Goal: Obtain resource: Download file/media

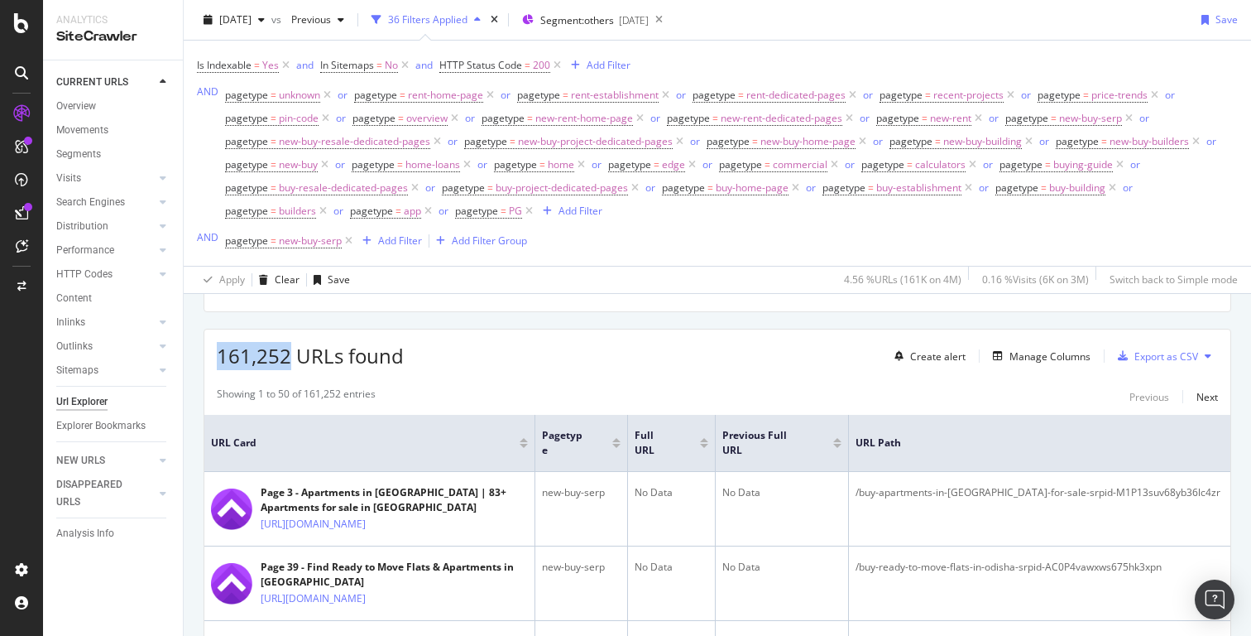
scroll to position [254, 0]
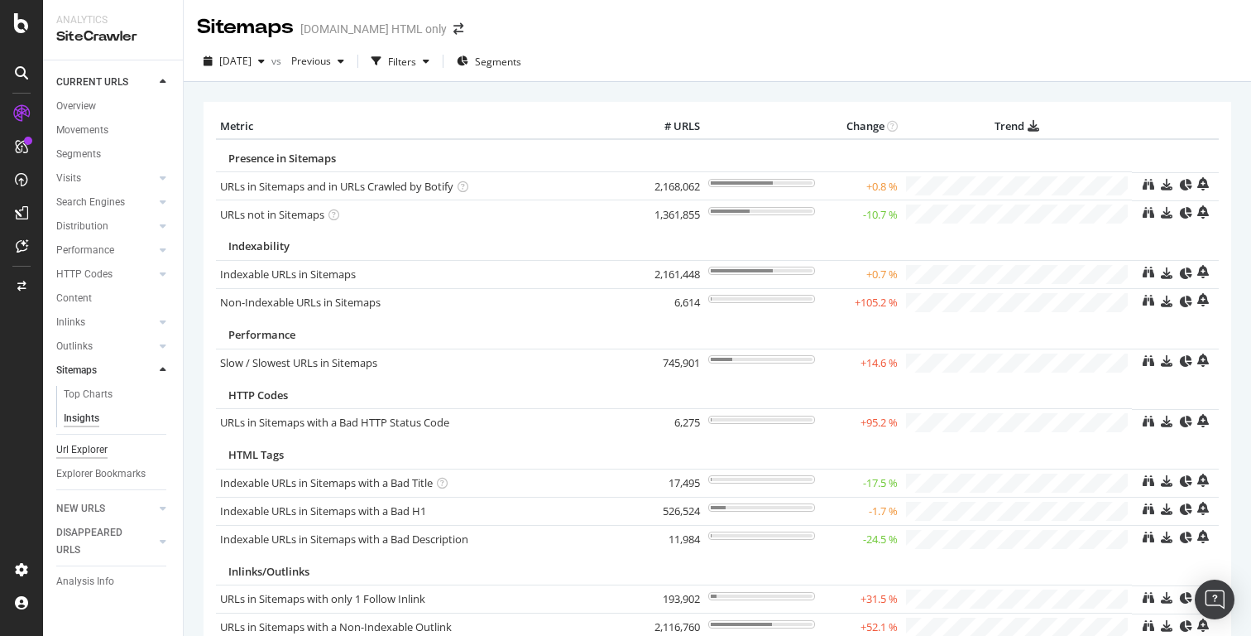
click at [88, 451] on div "Url Explorer" at bounding box center [81, 449] width 51 height 17
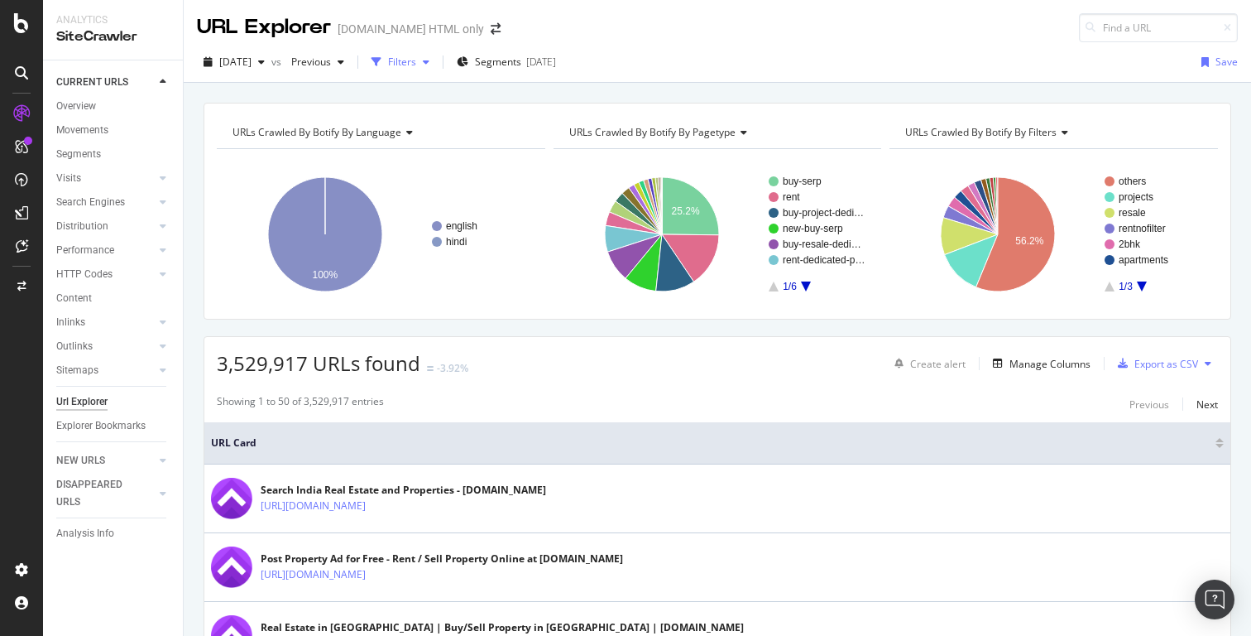
click at [416, 59] on div "Filters" at bounding box center [402, 62] width 28 height 14
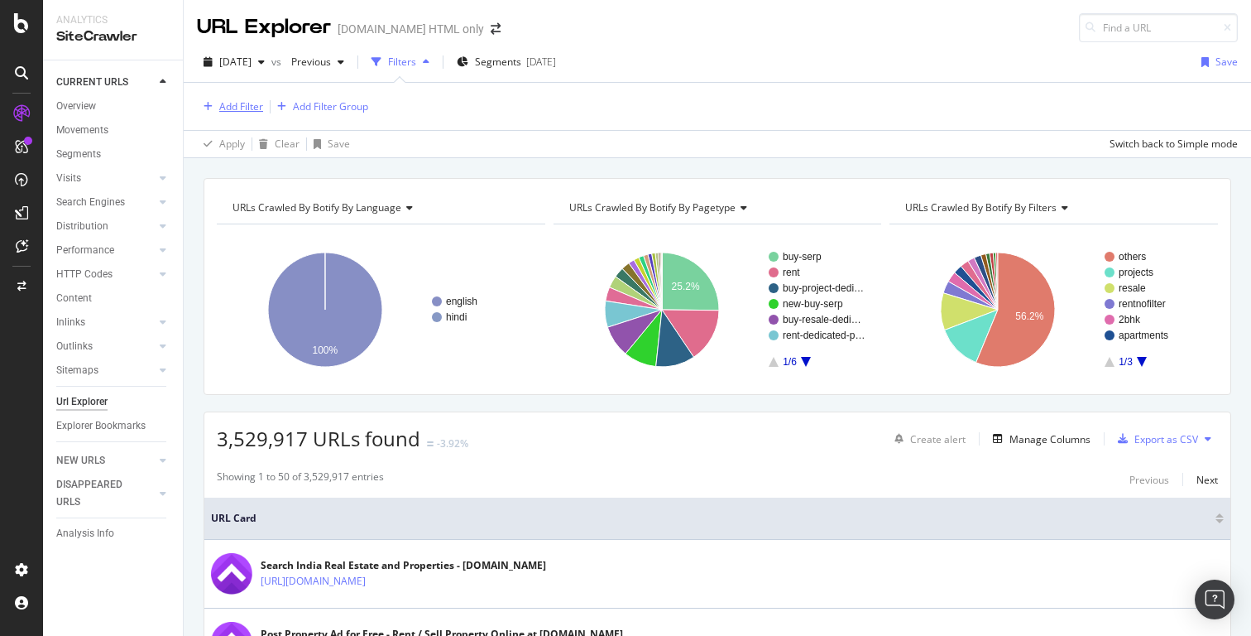
click at [256, 113] on div "Add Filter" at bounding box center [230, 107] width 66 height 18
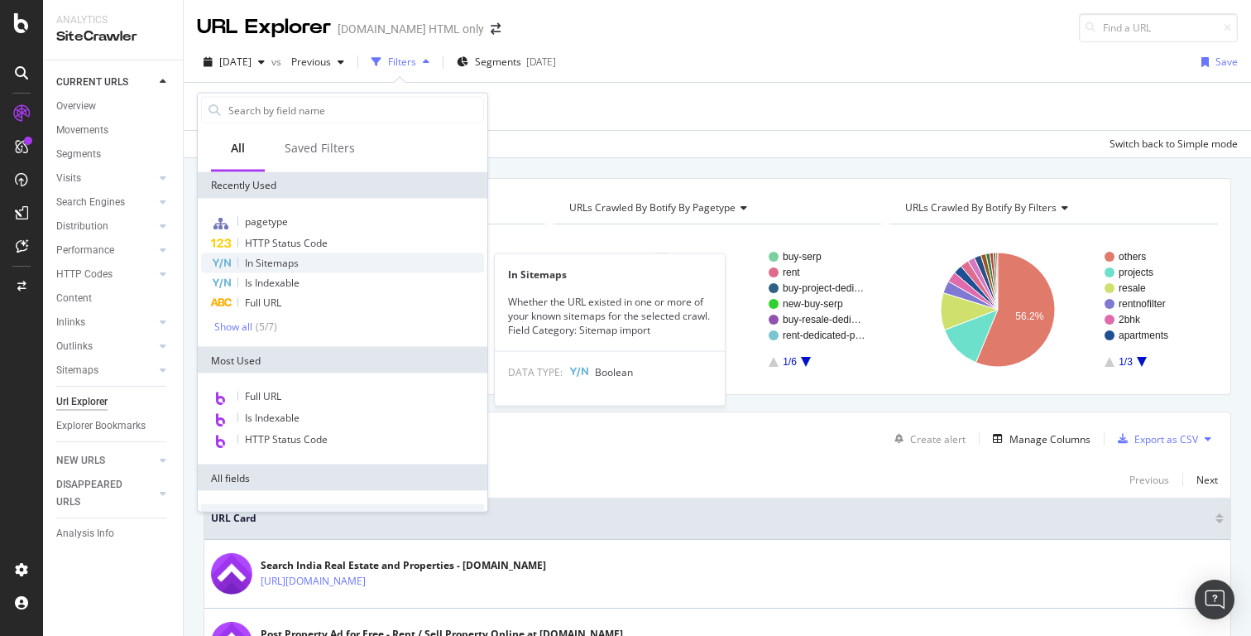
click at [286, 257] on span "In Sitemaps" at bounding box center [272, 263] width 54 height 14
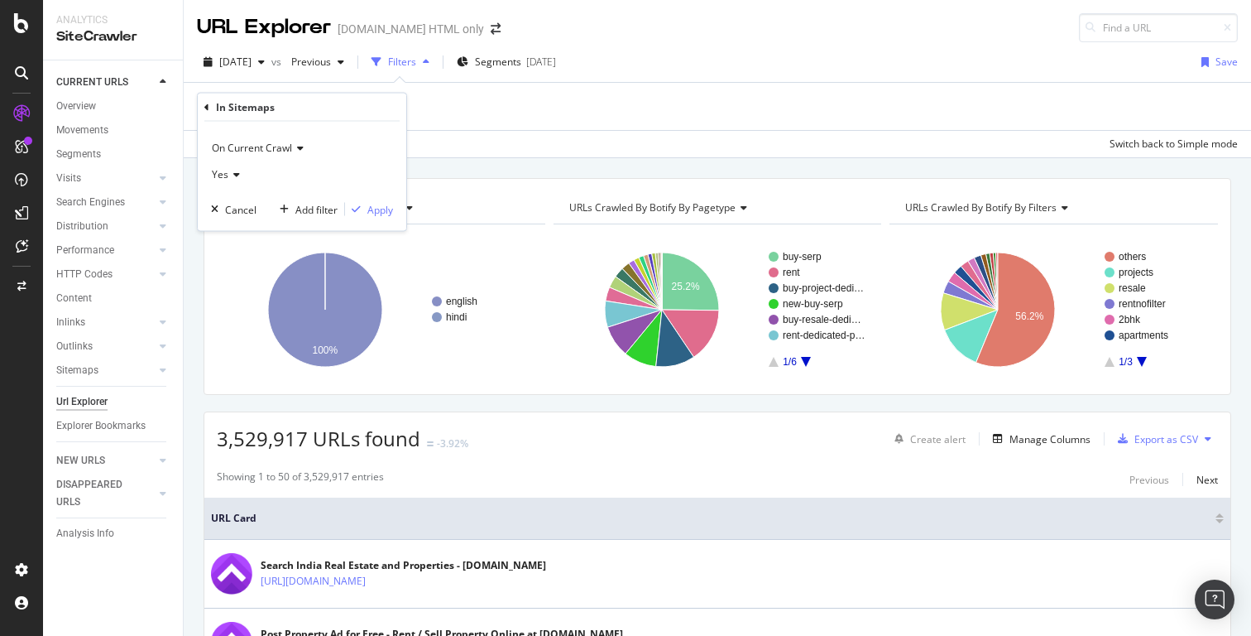
click at [235, 176] on icon at bounding box center [234, 175] width 12 height 10
click at [240, 227] on div "No" at bounding box center [303, 230] width 177 height 22
click at [376, 206] on div "Apply" at bounding box center [380, 209] width 26 height 14
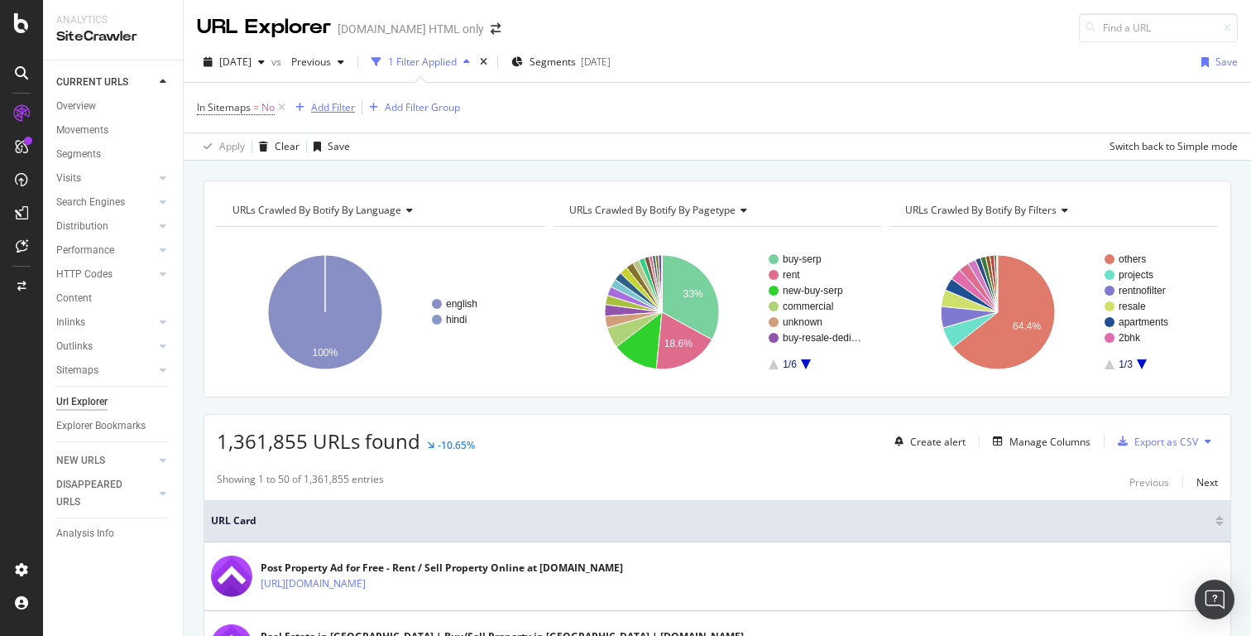
click at [345, 107] on div "Add Filter" at bounding box center [333, 107] width 44 height 14
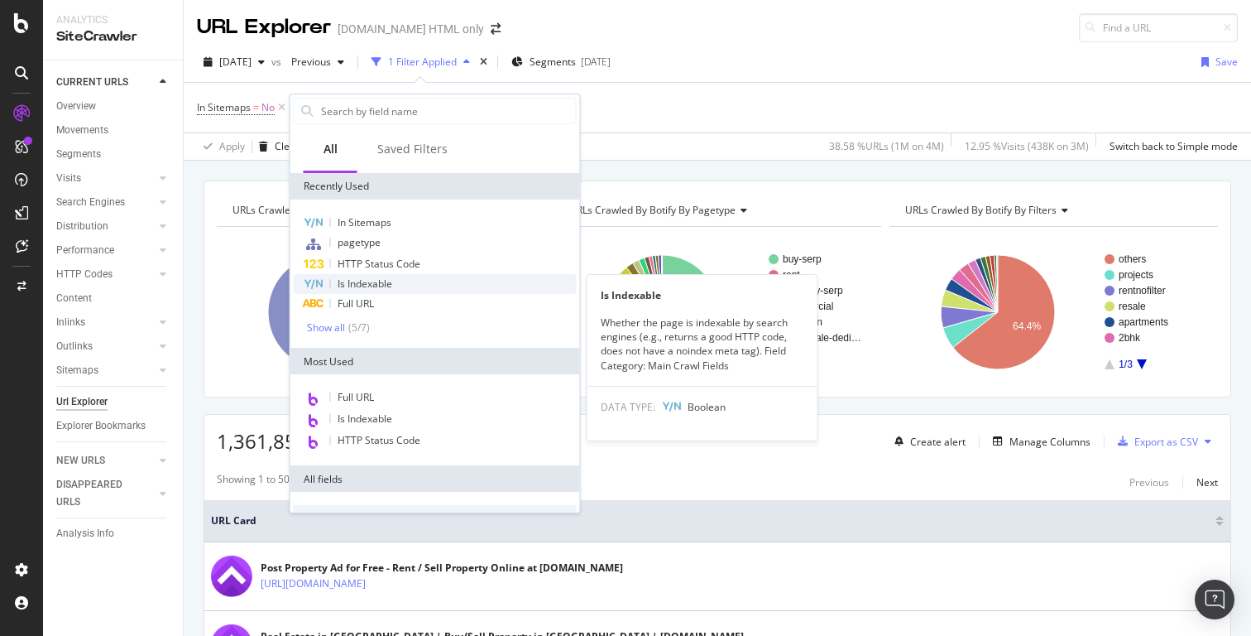
click at [398, 286] on div "Is Indexable" at bounding box center [435, 284] width 283 height 20
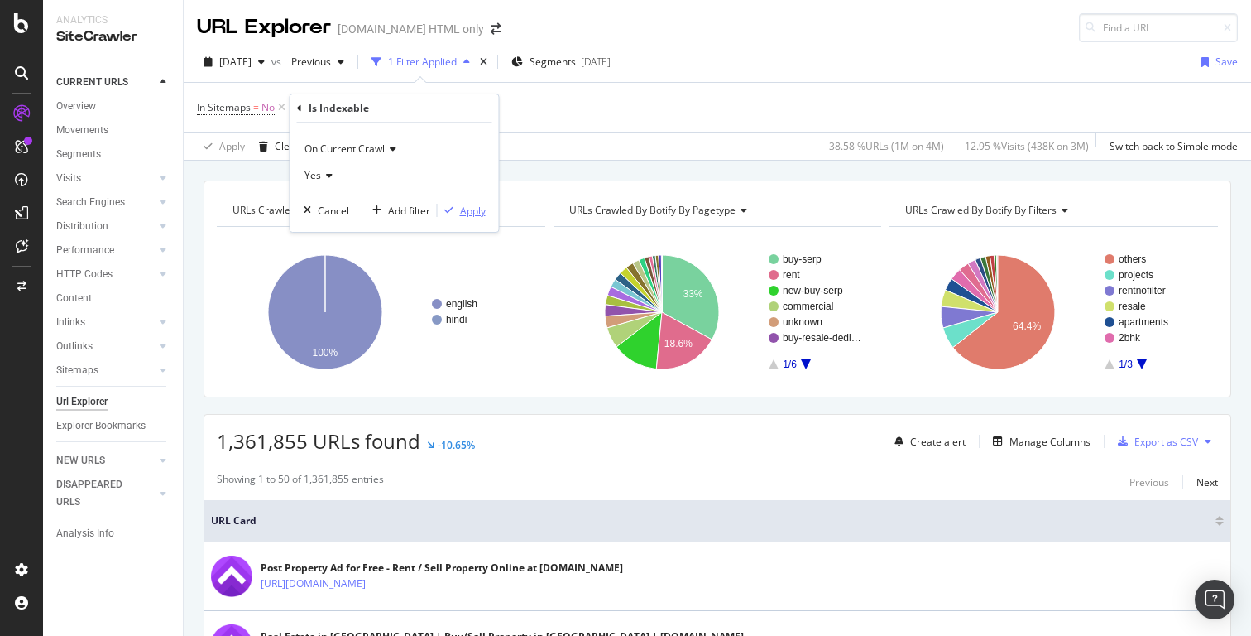
click at [458, 213] on div "button" at bounding box center [449, 210] width 22 height 10
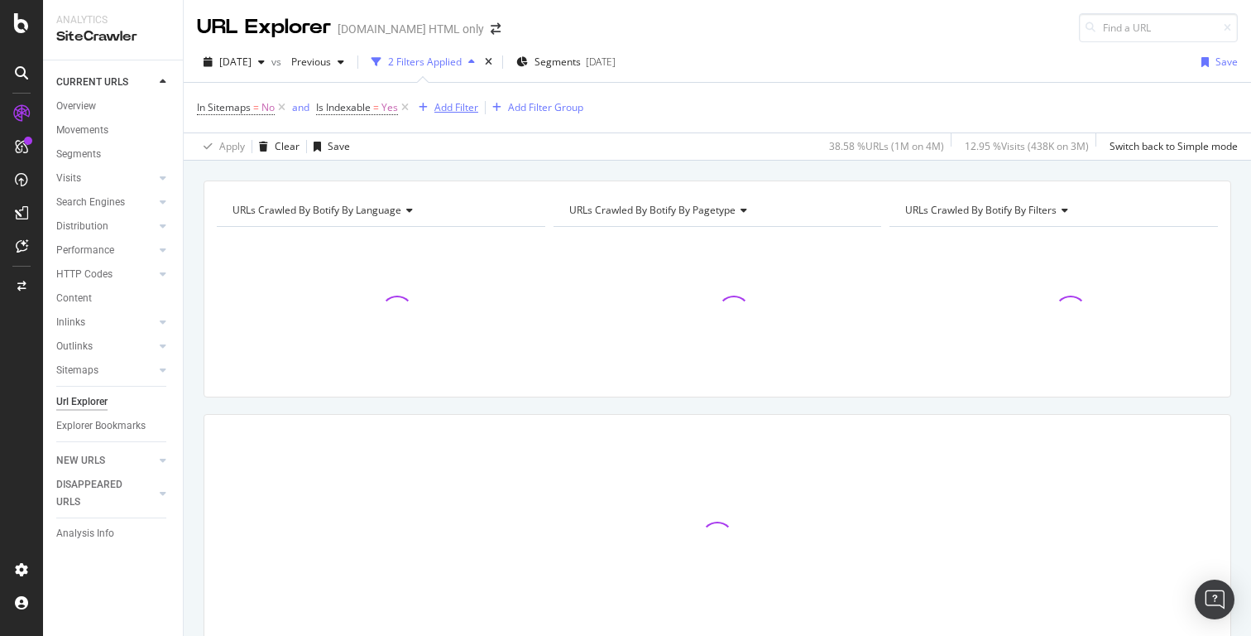
click at [459, 104] on div "Add Filter" at bounding box center [457, 107] width 44 height 14
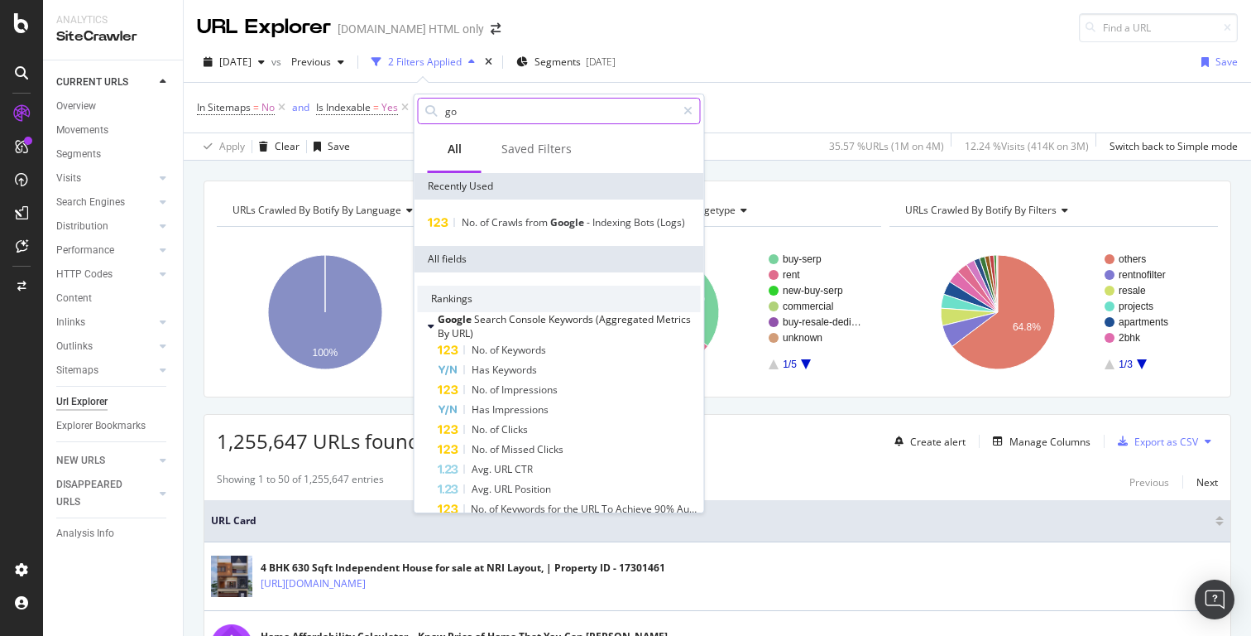
type input "g"
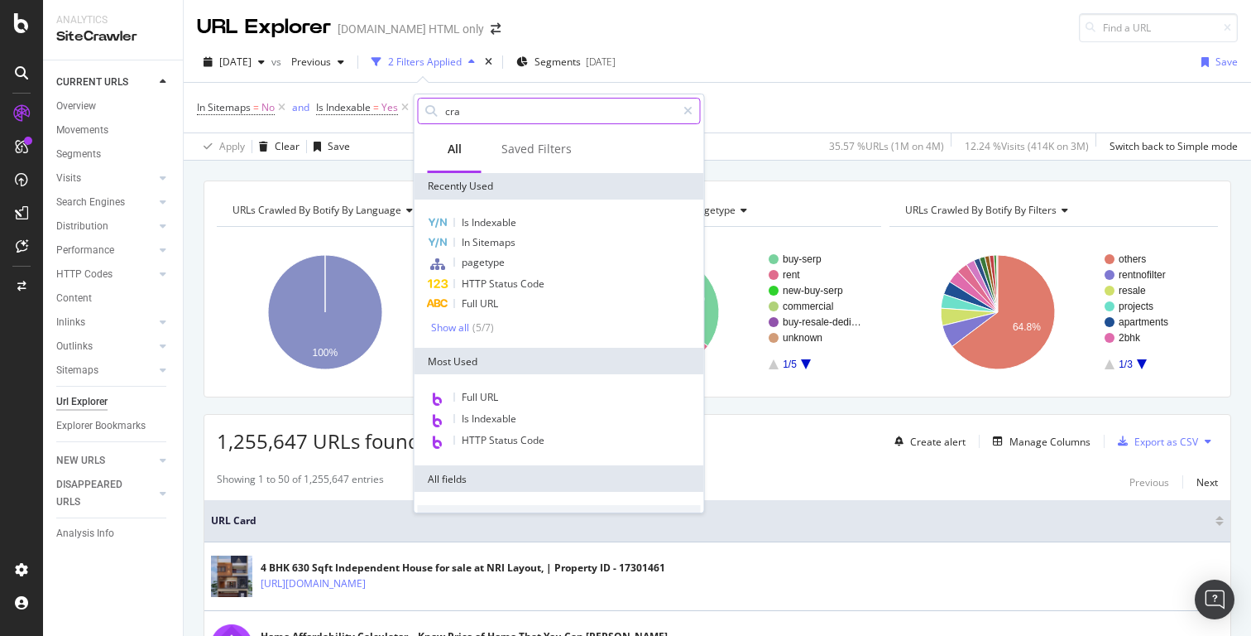
type input "craw"
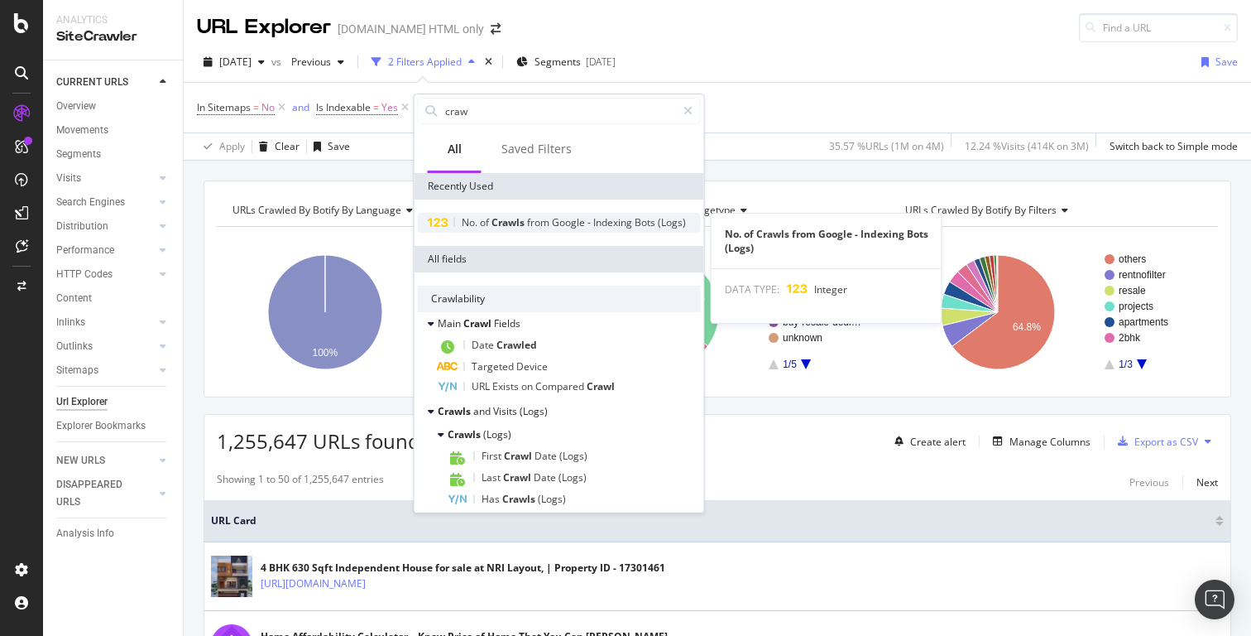
click at [625, 223] on span "Indexing" at bounding box center [613, 222] width 41 height 14
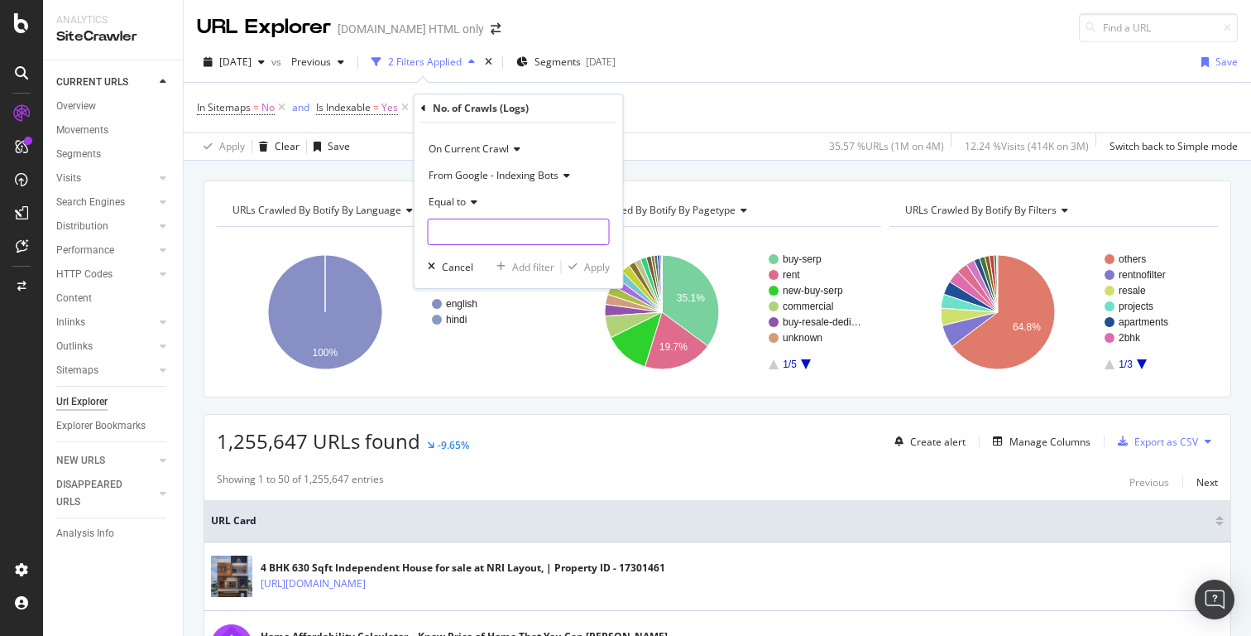
click at [483, 226] on input "number" at bounding box center [519, 232] width 182 height 26
click at [444, 203] on span "Equal to" at bounding box center [447, 201] width 37 height 14
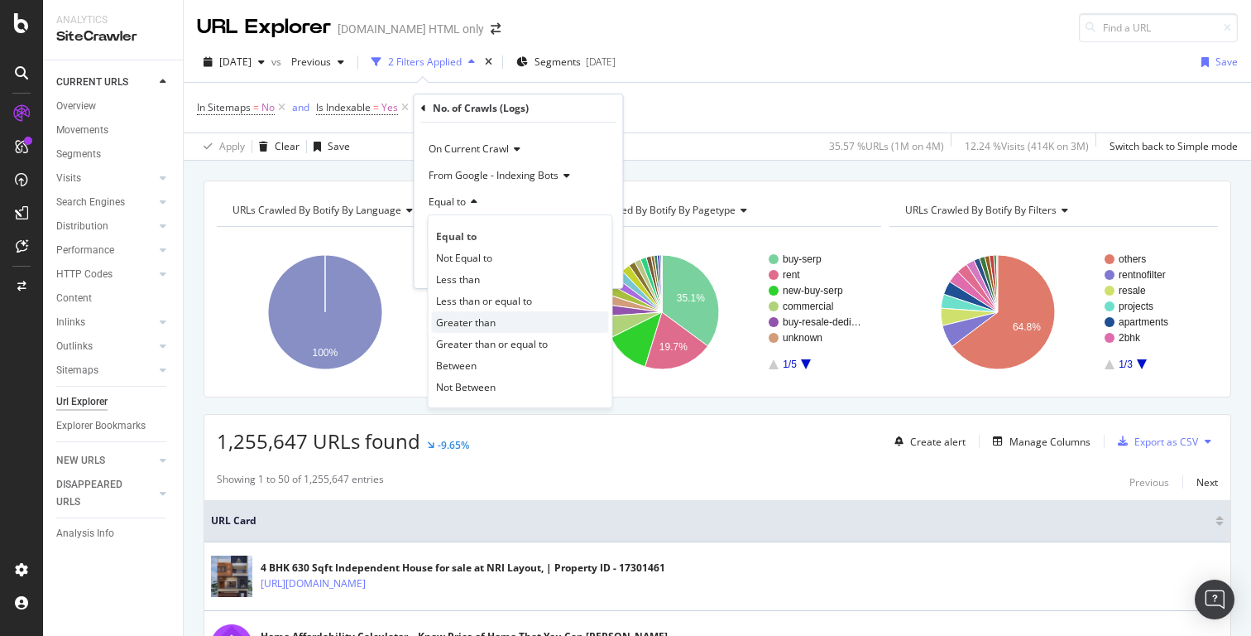
click at [471, 323] on span "Greater than" at bounding box center [466, 322] width 60 height 14
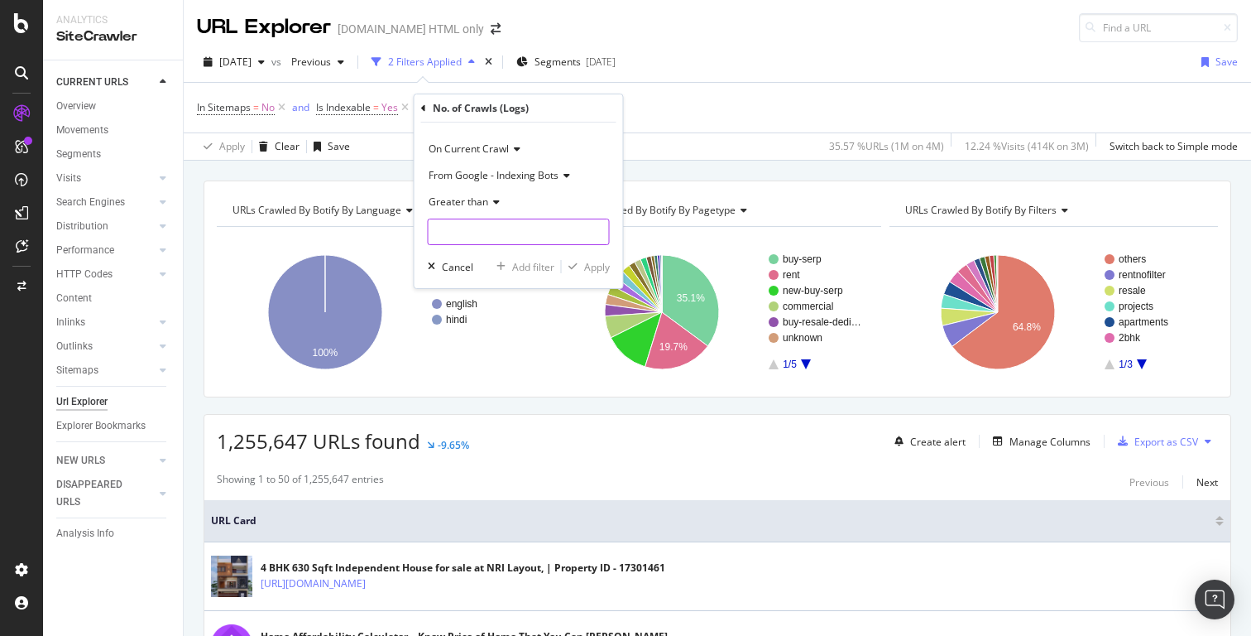
click at [460, 231] on input "number" at bounding box center [519, 232] width 182 height 26
type input "0"
click at [593, 265] on div "Apply" at bounding box center [597, 267] width 26 height 14
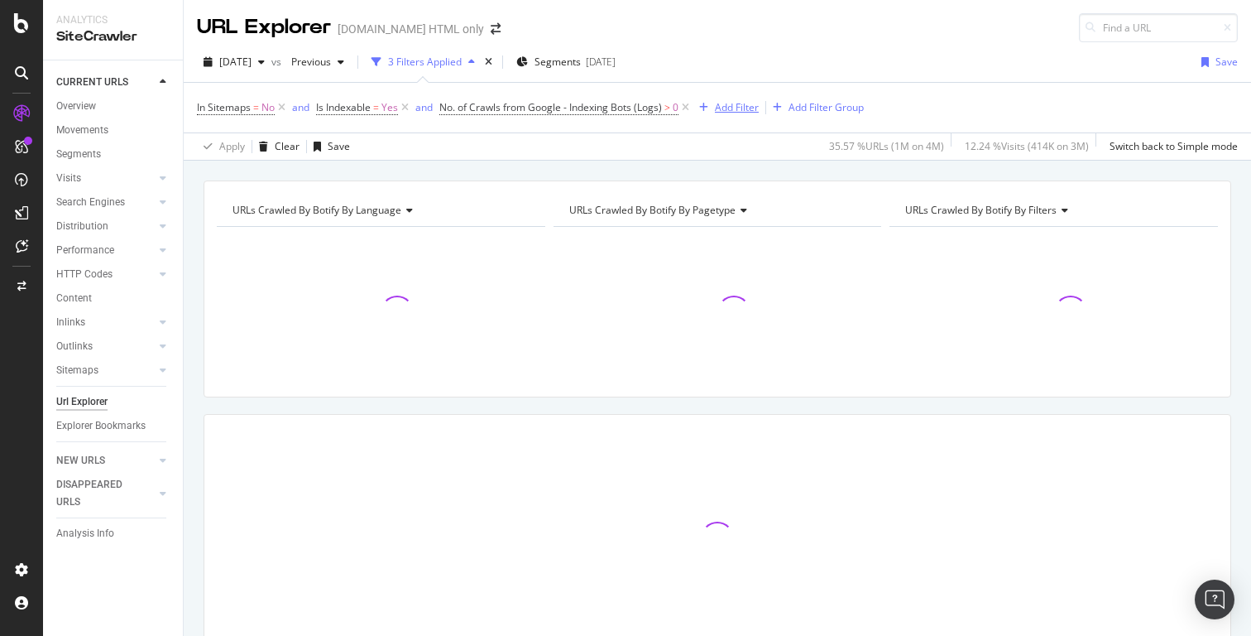
click at [743, 113] on div "Add Filter" at bounding box center [737, 107] width 44 height 14
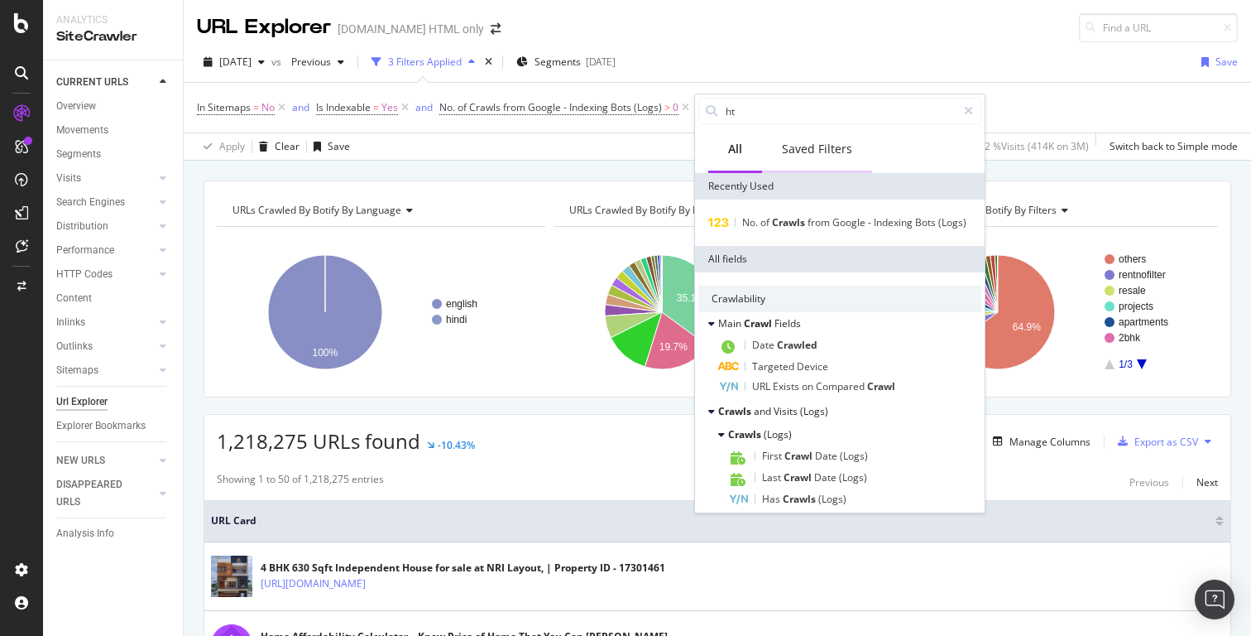
type input "htt"
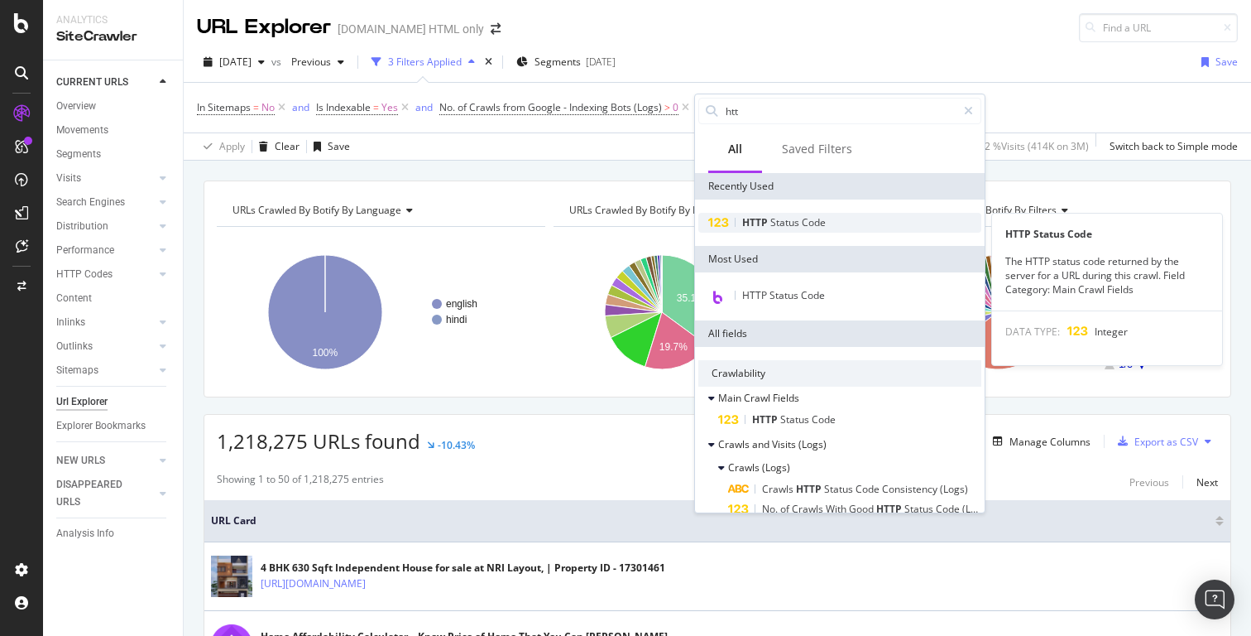
click at [776, 229] on div "HTTP Status Code" at bounding box center [840, 223] width 283 height 20
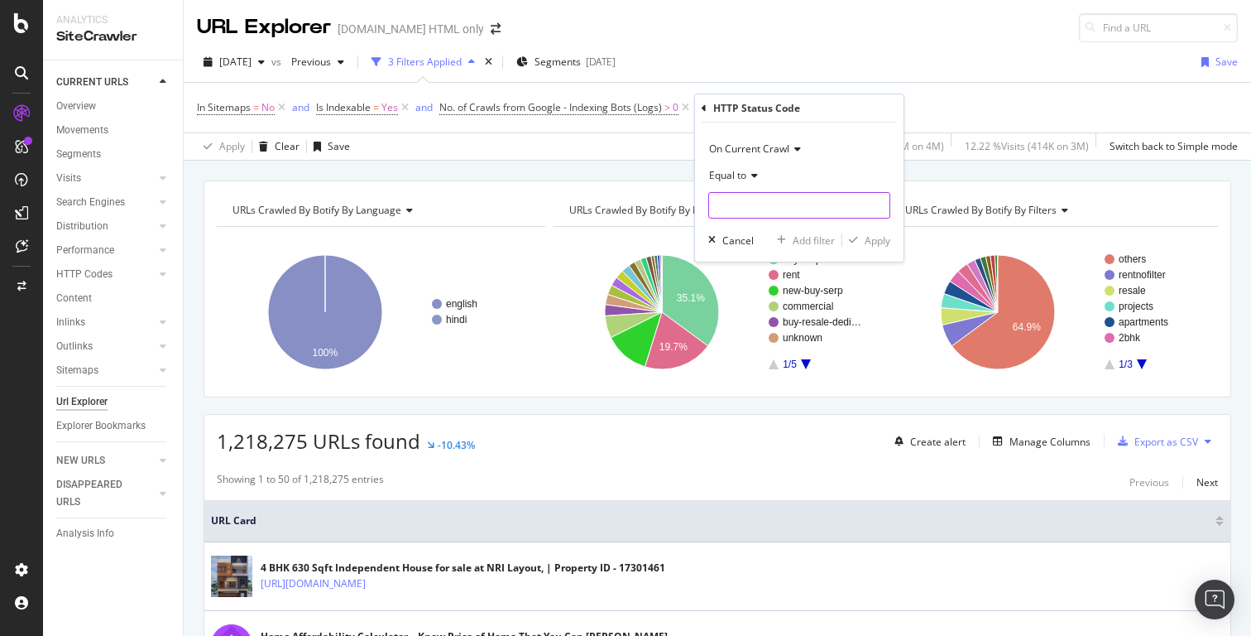
click at [752, 202] on input "number" at bounding box center [799, 205] width 182 height 26
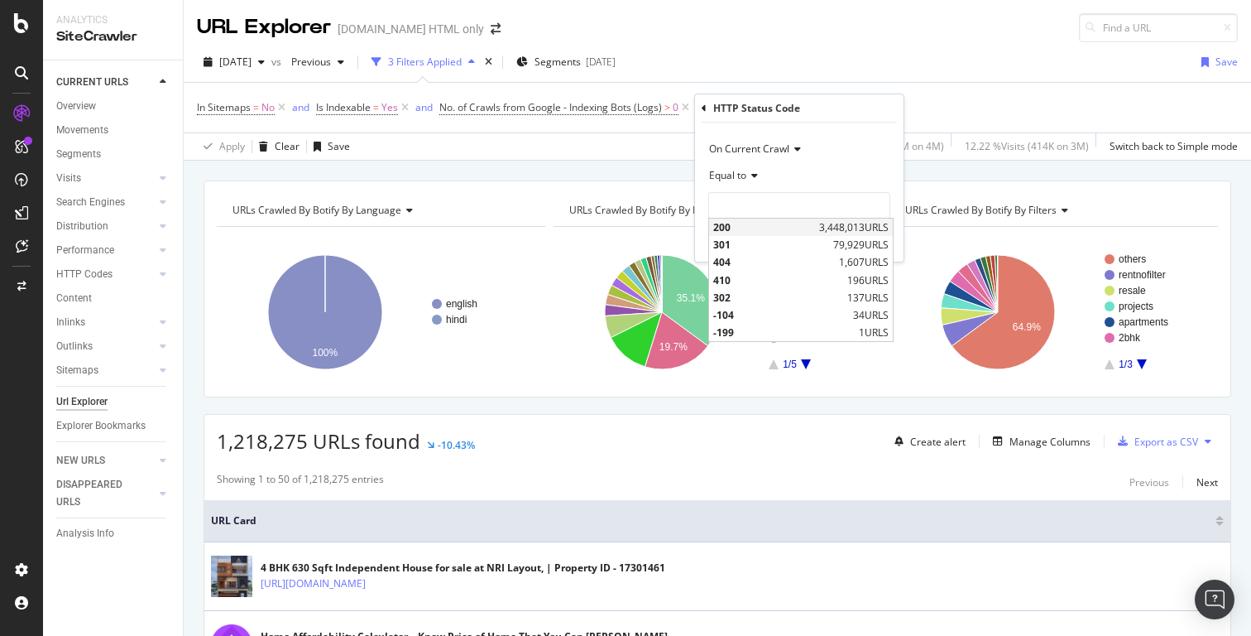
click at [741, 226] on span "200" at bounding box center [764, 227] width 102 height 14
type input "200"
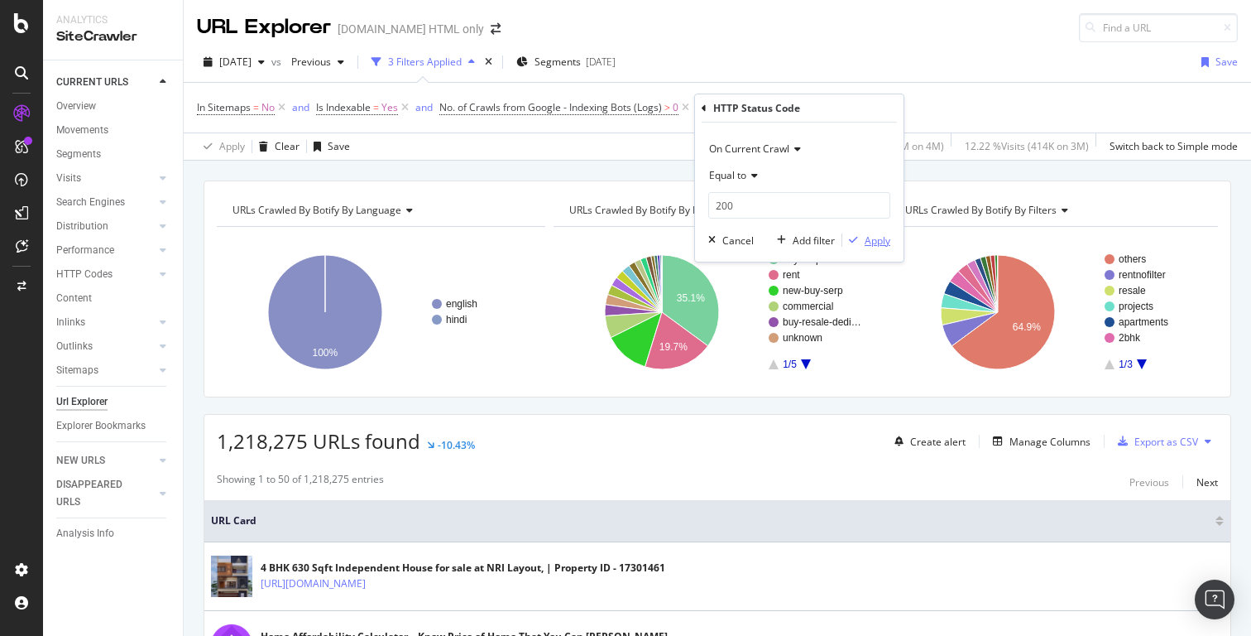
click at [889, 236] on div "Apply" at bounding box center [878, 240] width 26 height 14
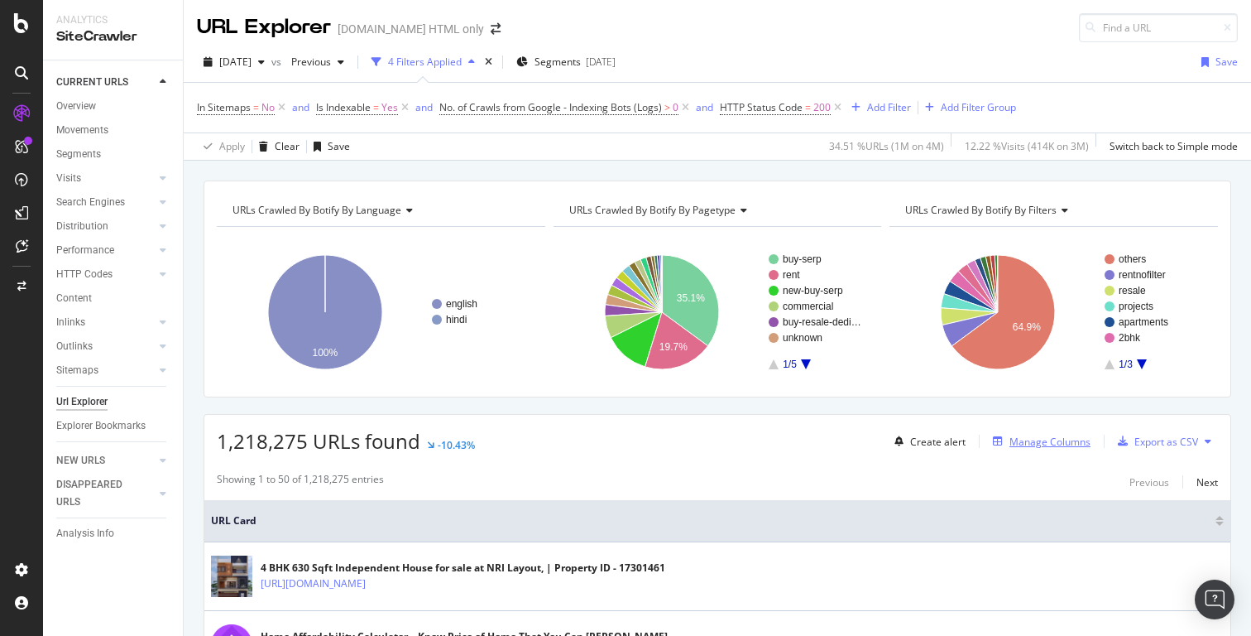
click at [1054, 444] on div "Manage Columns" at bounding box center [1050, 442] width 81 height 14
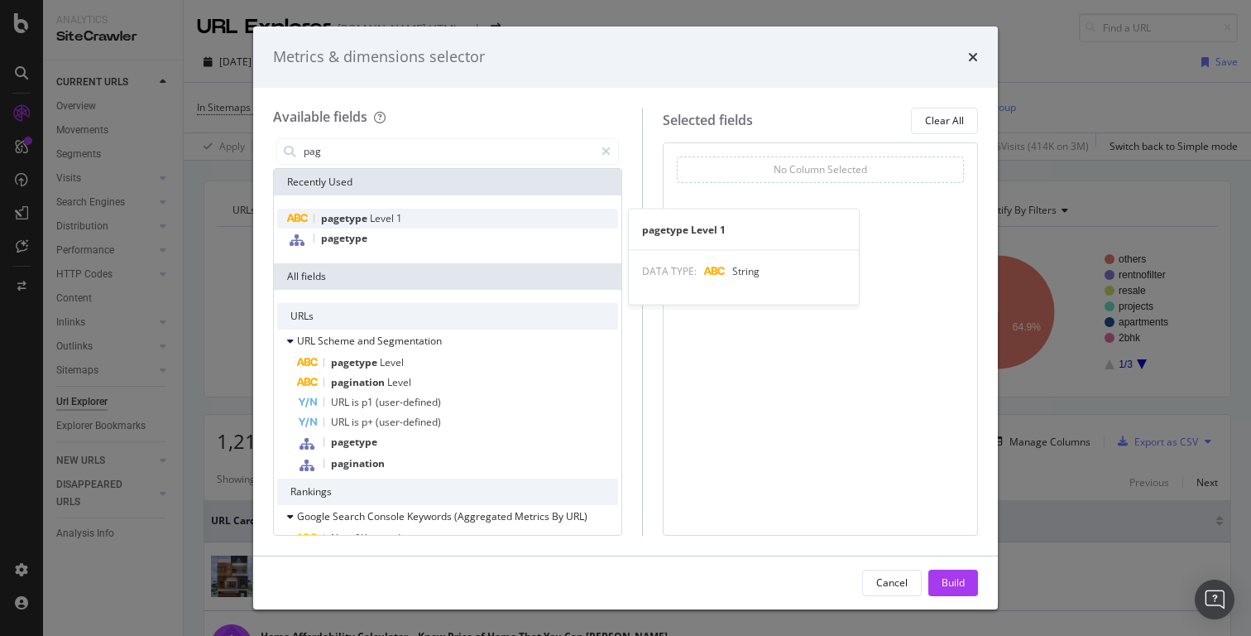
type input "pag"
click at [361, 219] on span "pagetype" at bounding box center [345, 218] width 49 height 14
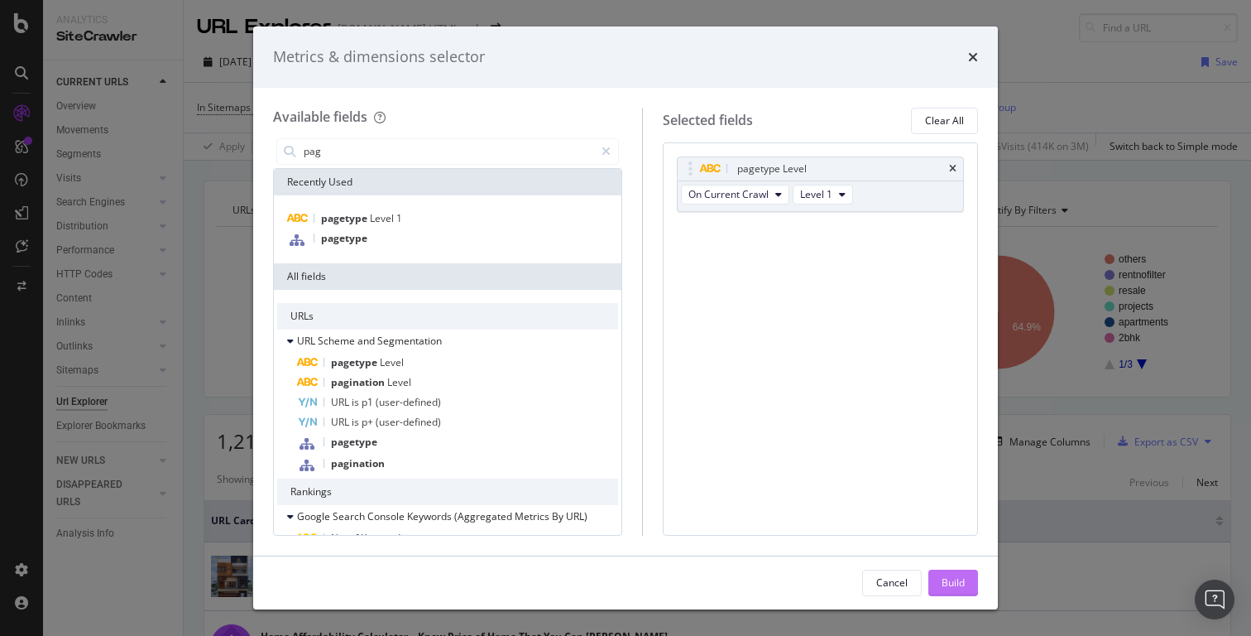
click at [951, 572] on div "Build" at bounding box center [953, 582] width 23 height 25
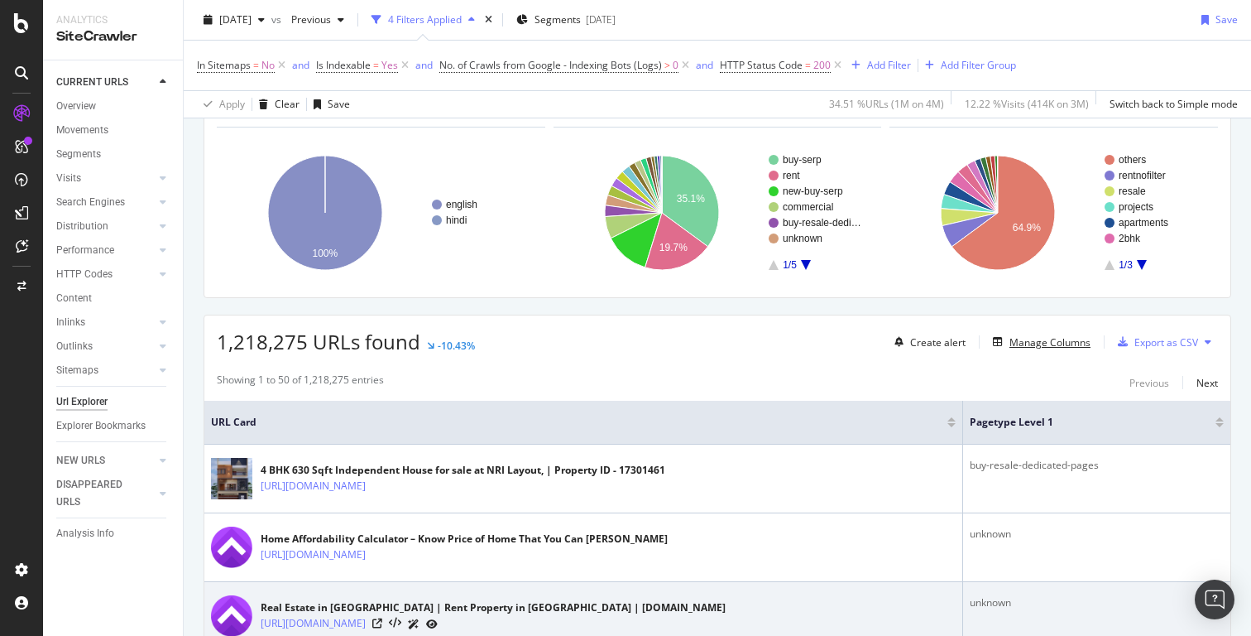
scroll to position [98, 0]
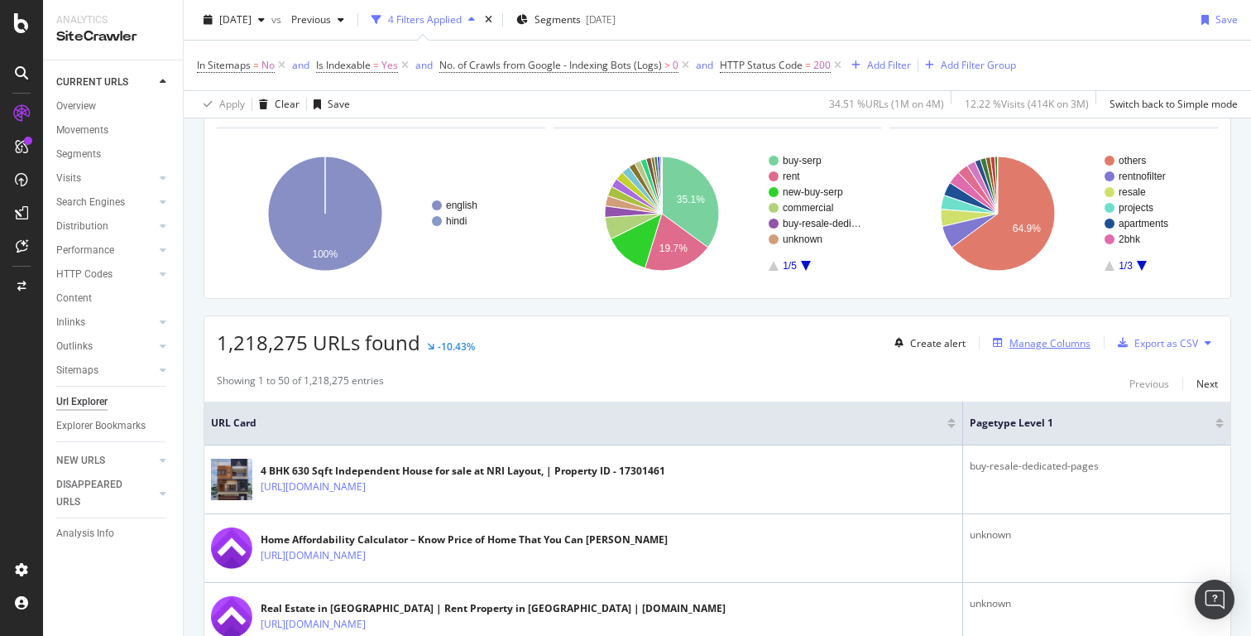
click at [1064, 346] on div "Manage Columns" at bounding box center [1050, 343] width 81 height 14
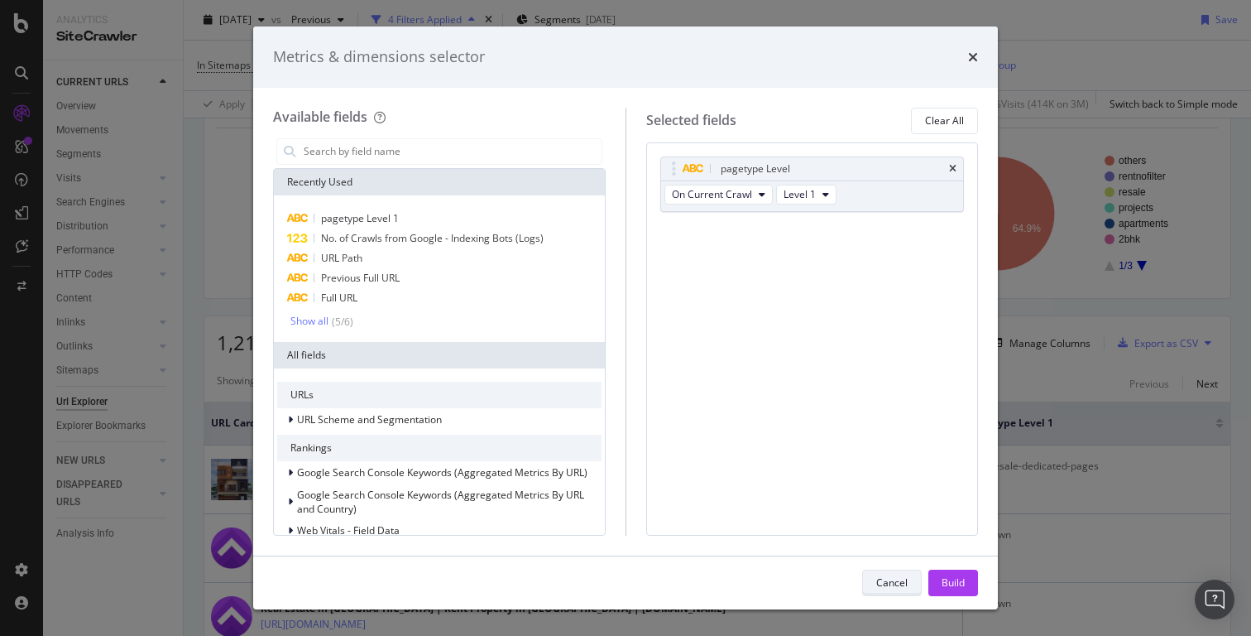
click at [893, 588] on div "Cancel" at bounding box center [891, 582] width 31 height 14
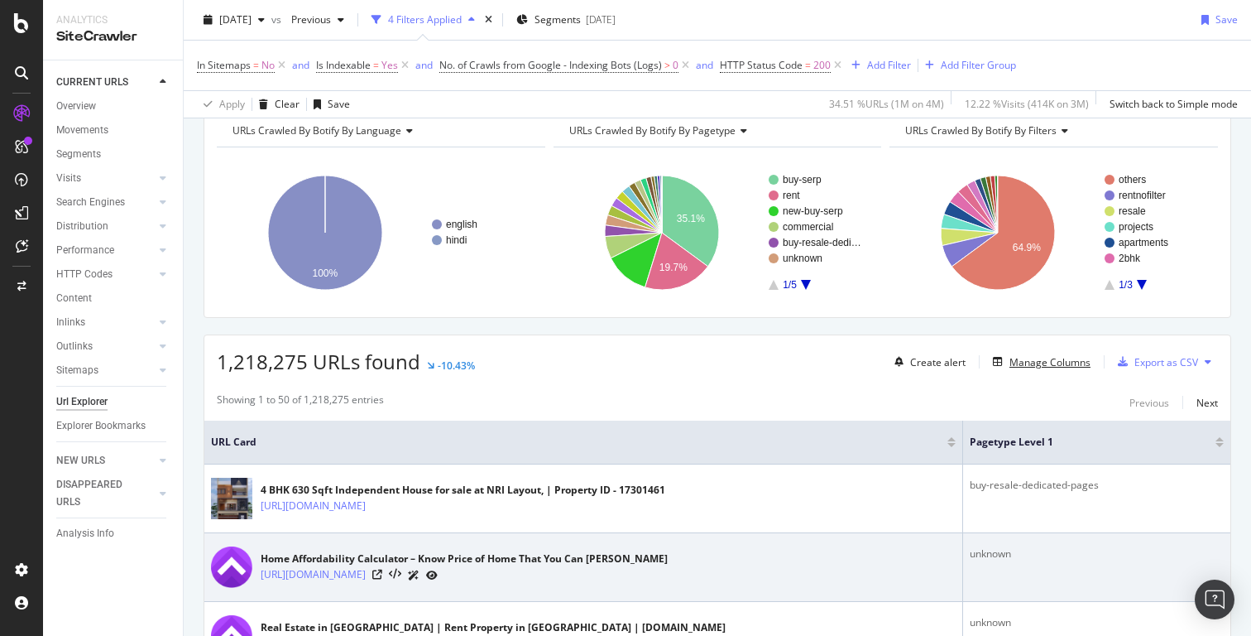
scroll to position [67, 0]
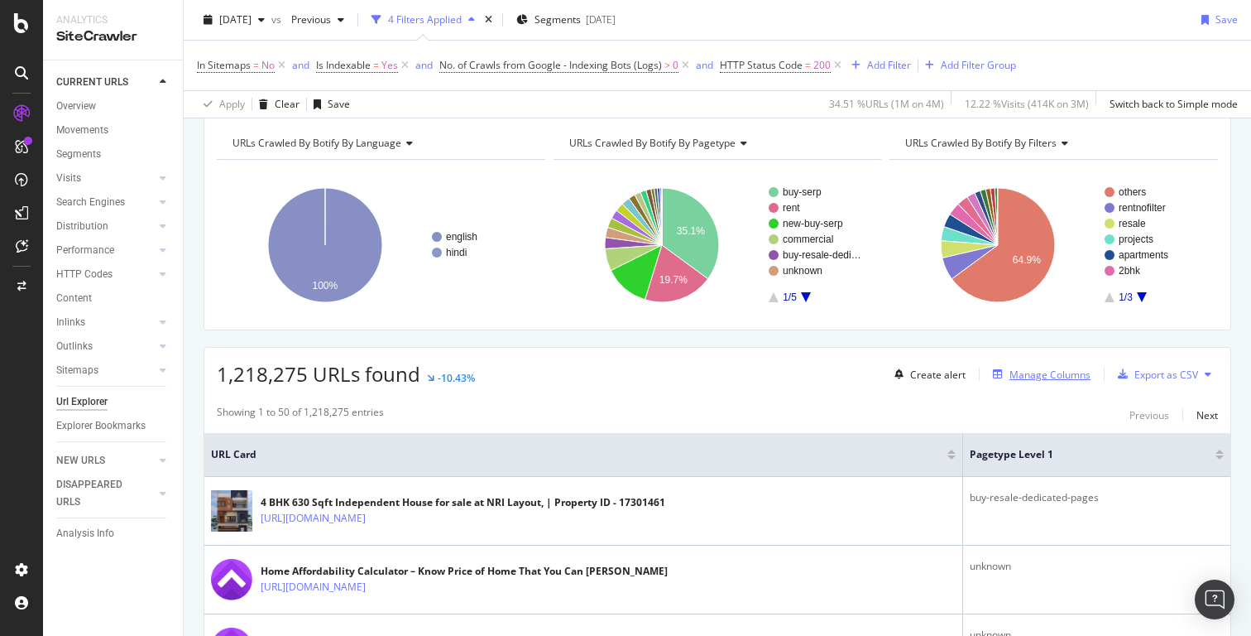
click at [1046, 373] on div "Manage Columns" at bounding box center [1050, 374] width 81 height 14
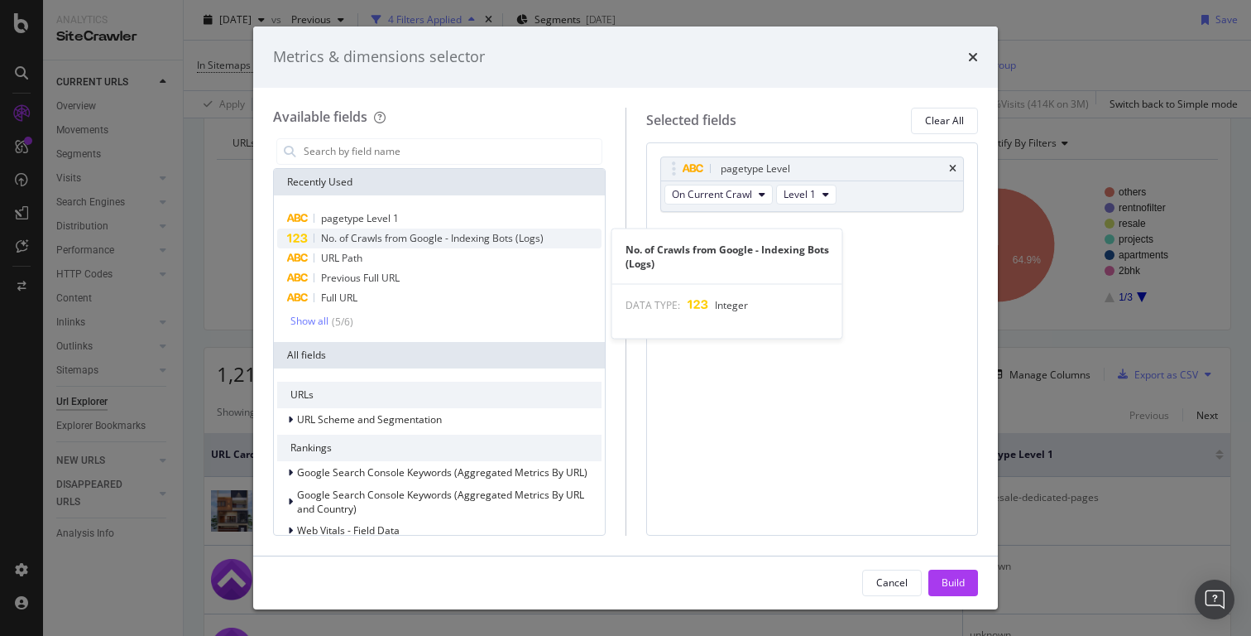
click at [435, 239] on span "No. of Crawls from Google - Indexing Bots (Logs)" at bounding box center [432, 238] width 223 height 14
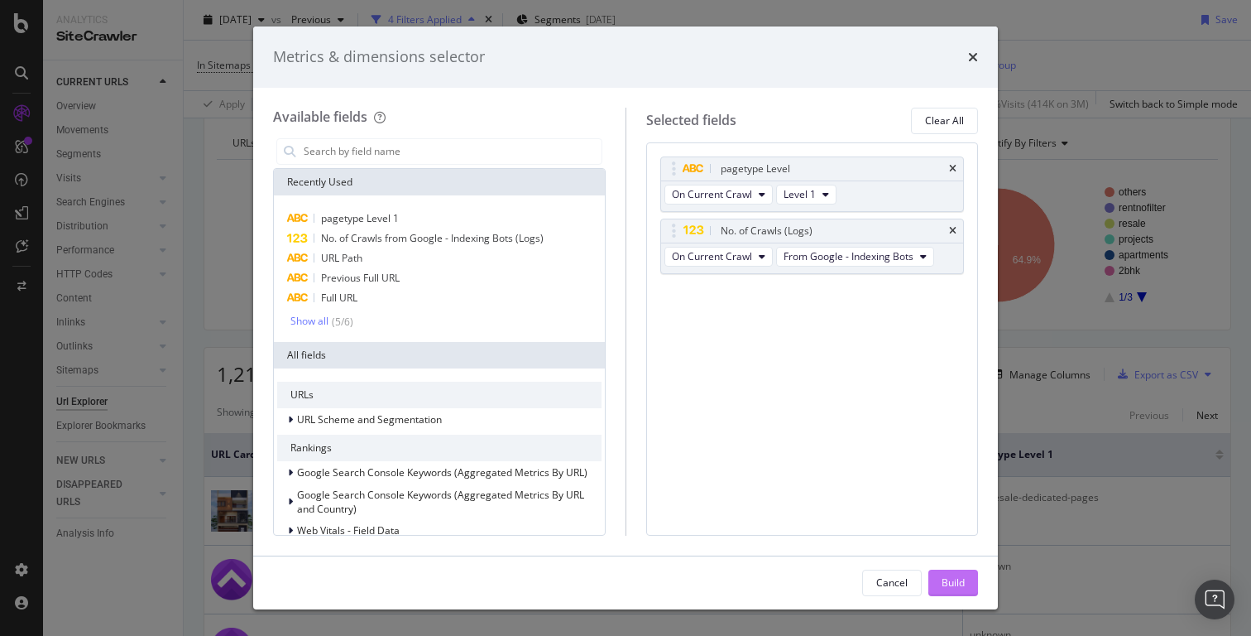
click at [957, 584] on div "Build" at bounding box center [953, 582] width 23 height 14
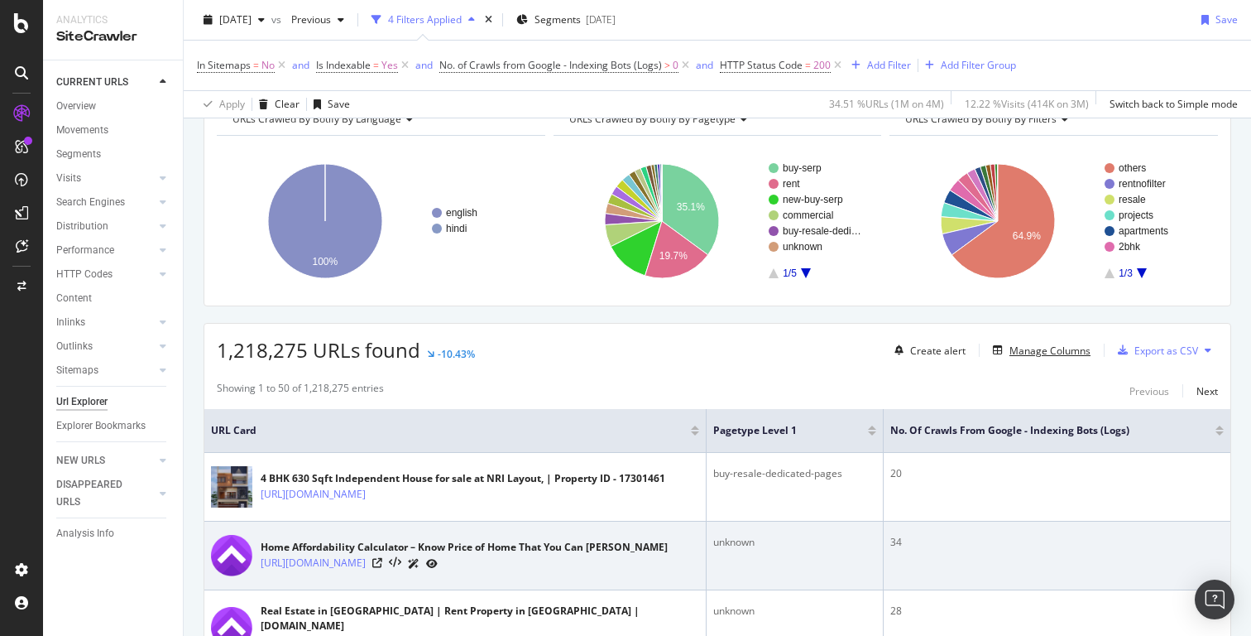
scroll to position [103, 0]
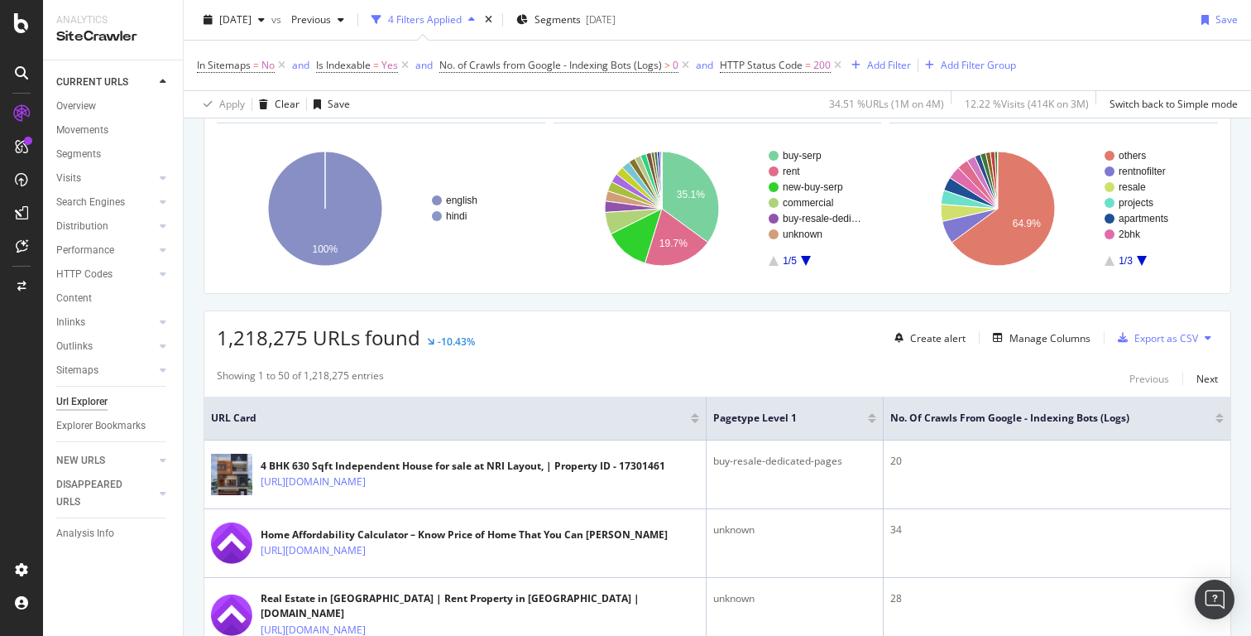
click at [1207, 339] on icon at bounding box center [1208, 338] width 7 height 10
click at [1162, 340] on div "Export as CSV" at bounding box center [1167, 338] width 64 height 14
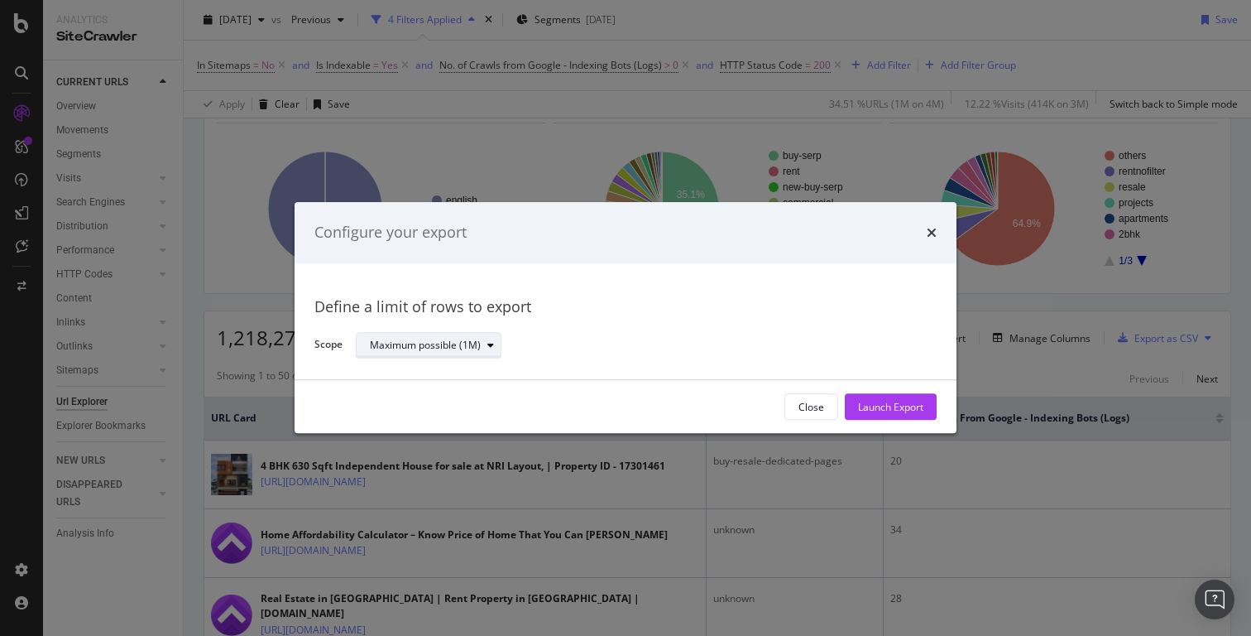
click at [436, 343] on div "Maximum possible (1M)" at bounding box center [425, 345] width 111 height 10
click at [425, 400] on div "Define a limit" at bounding box center [407, 400] width 61 height 14
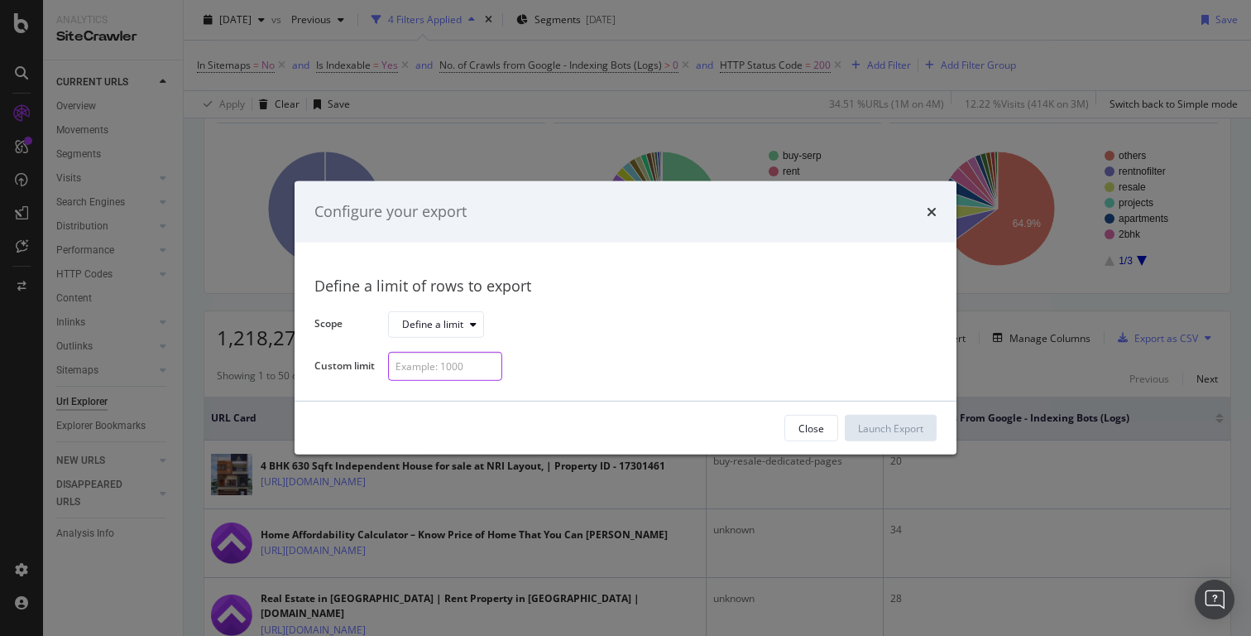
click at [449, 367] on input "modal" at bounding box center [445, 366] width 114 height 29
type input "1000"
click at [907, 434] on div "Launch Export" at bounding box center [890, 428] width 65 height 14
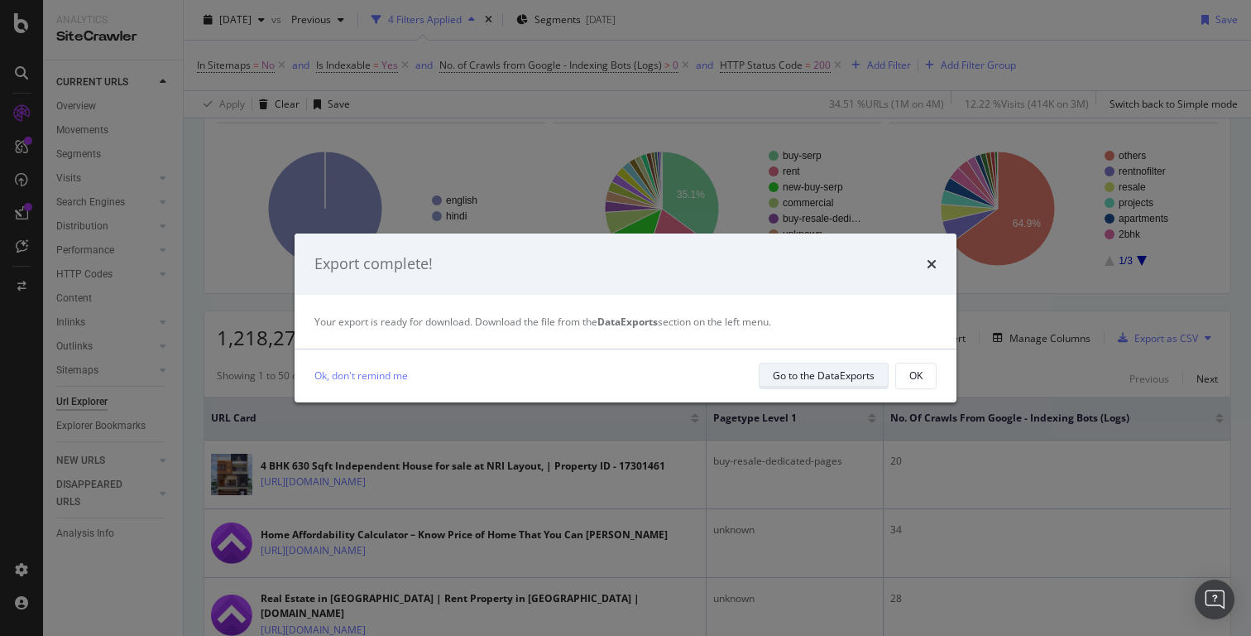
click at [844, 380] on div "Go to the DataExports" at bounding box center [824, 375] width 102 height 14
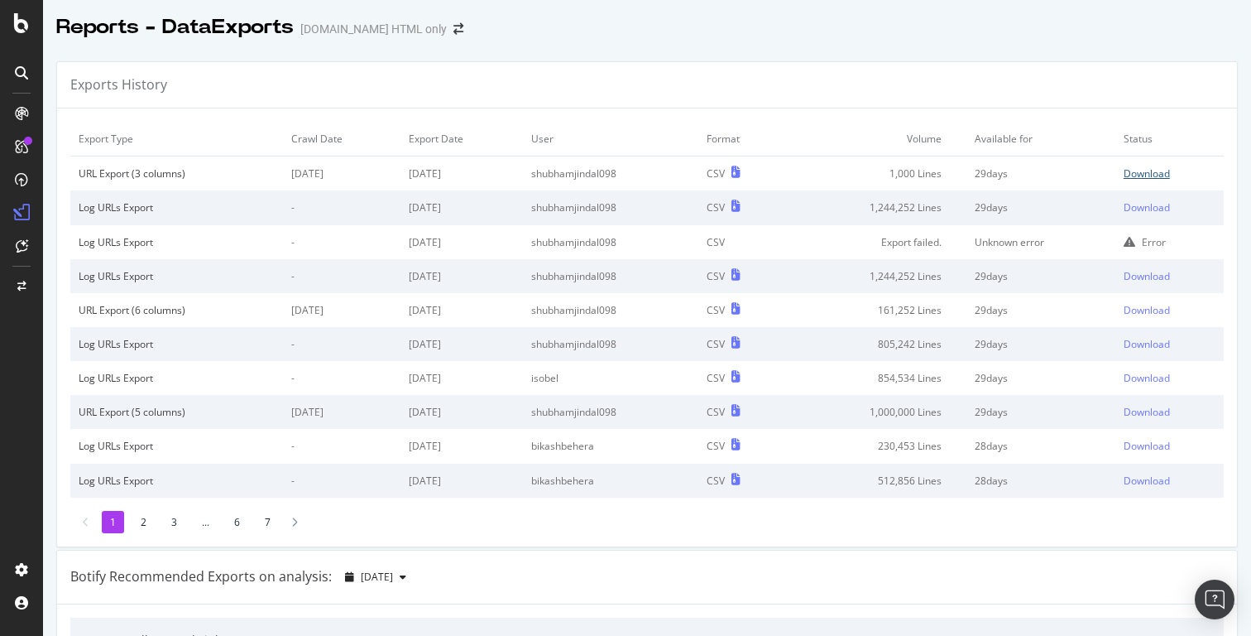
click at [1146, 170] on div "Download" at bounding box center [1147, 173] width 46 height 14
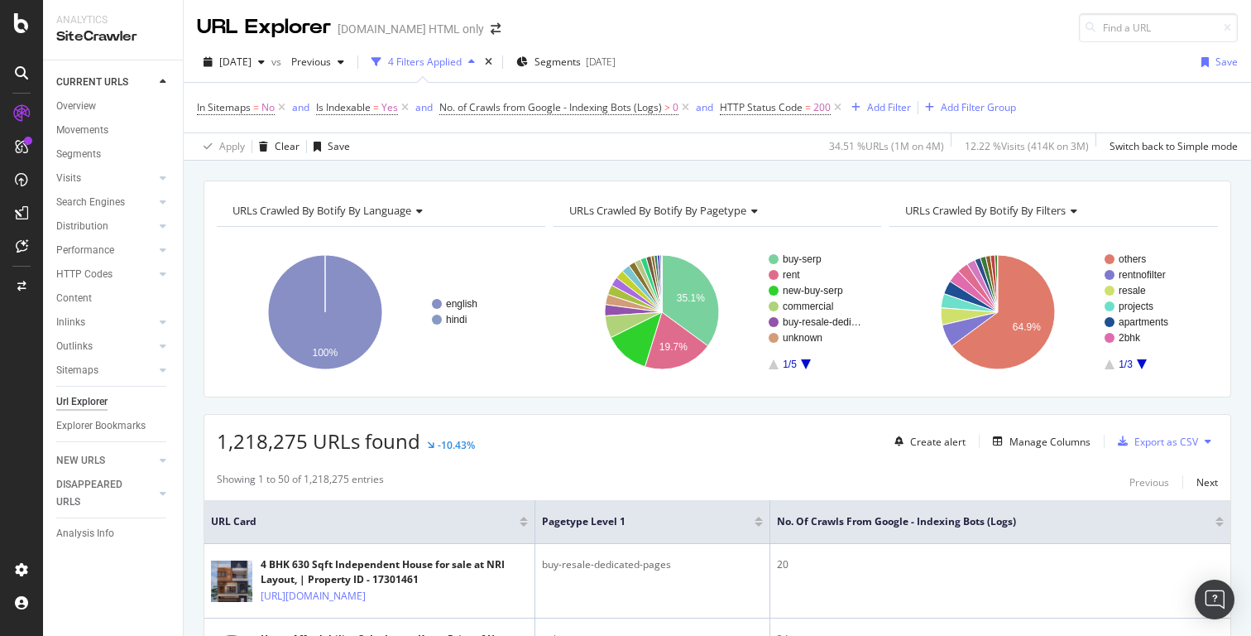
scroll to position [69, 0]
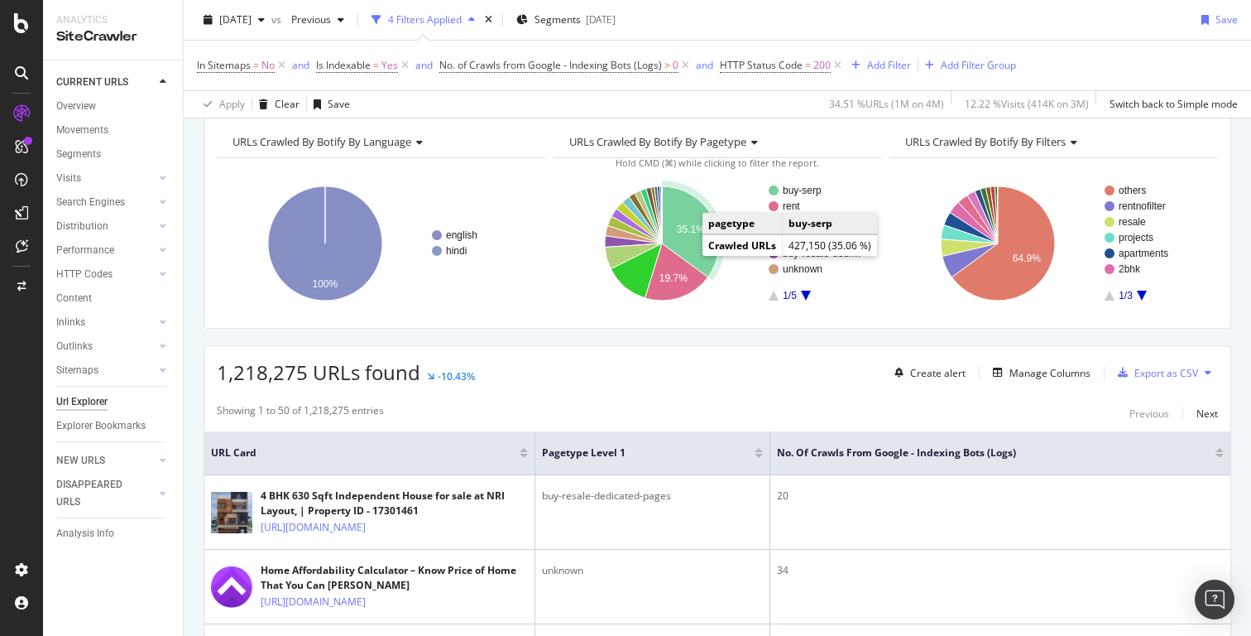
click at [690, 246] on icon "A chart." at bounding box center [690, 231] width 57 height 91
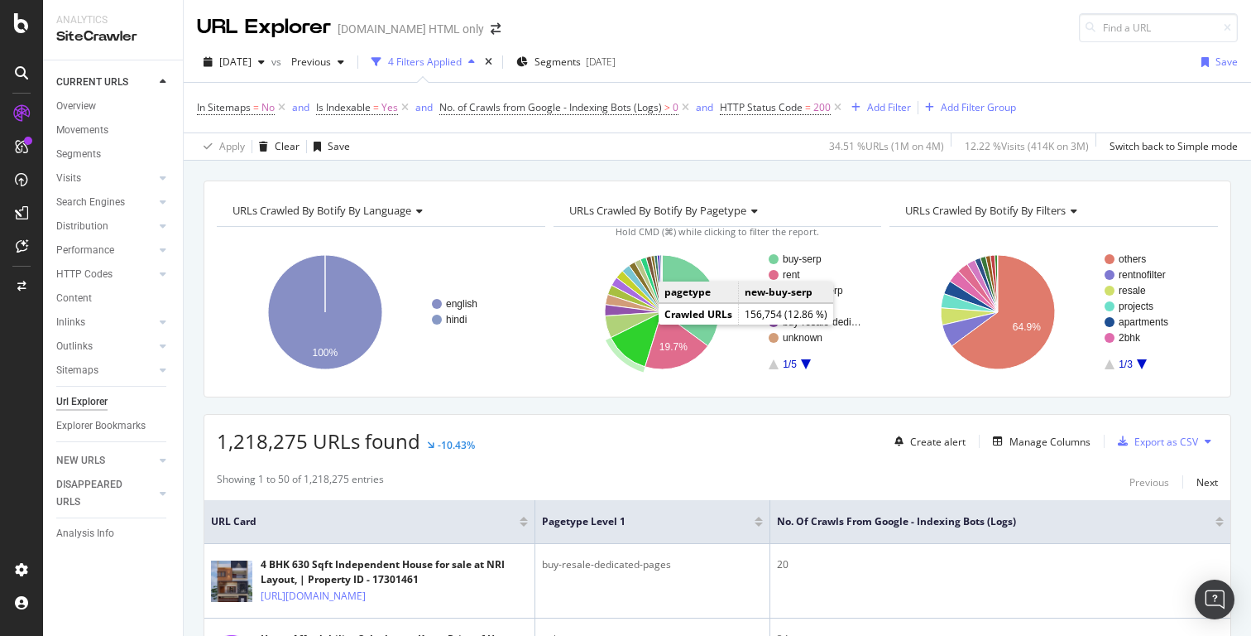
click at [646, 333] on icon "A chart." at bounding box center [636, 339] width 51 height 55
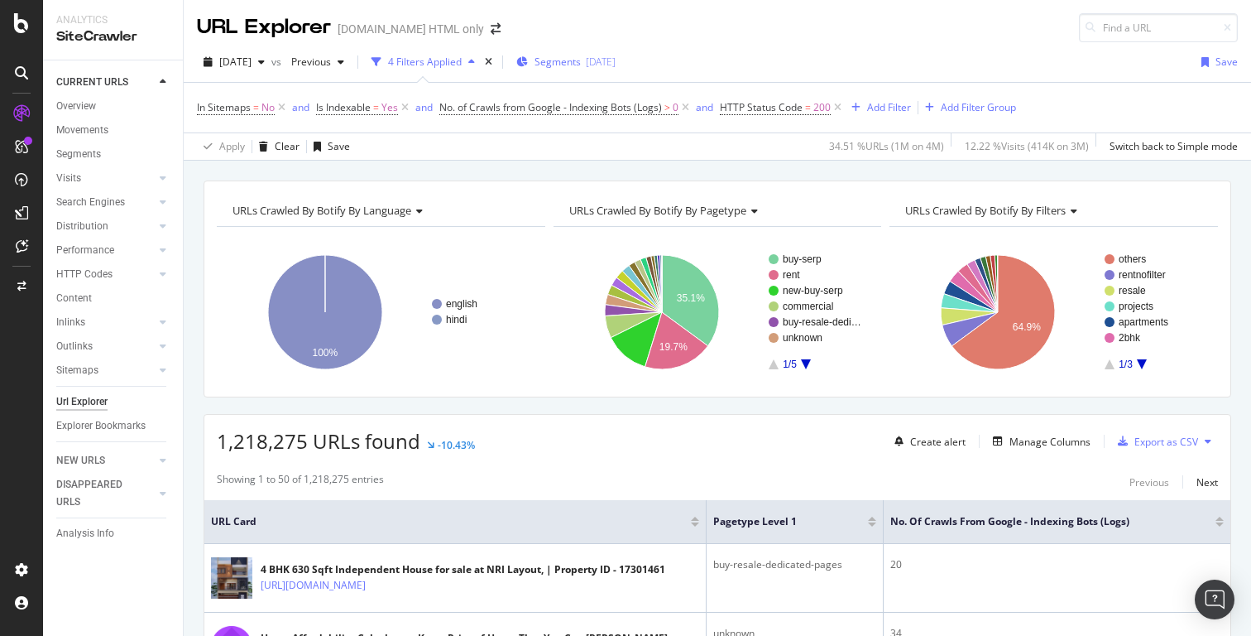
click at [616, 73] on div "Segments [DATE]" at bounding box center [565, 62] width 99 height 25
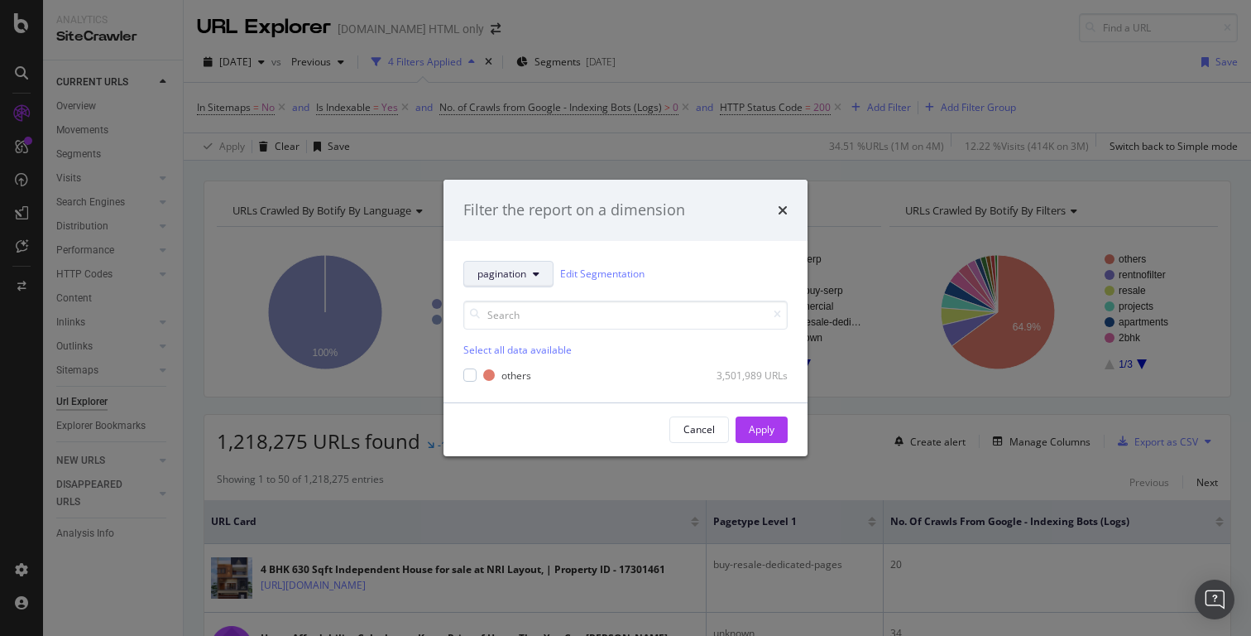
click at [539, 272] on icon "modal" at bounding box center [536, 274] width 7 height 10
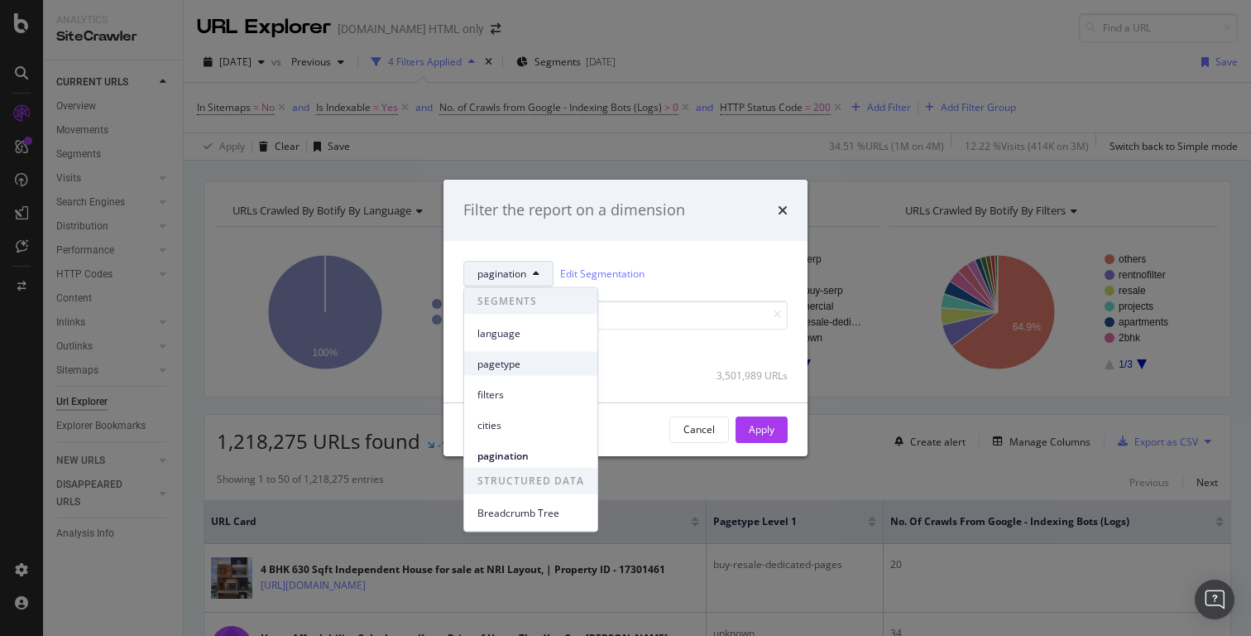
click at [537, 359] on span "pagetype" at bounding box center [531, 363] width 107 height 15
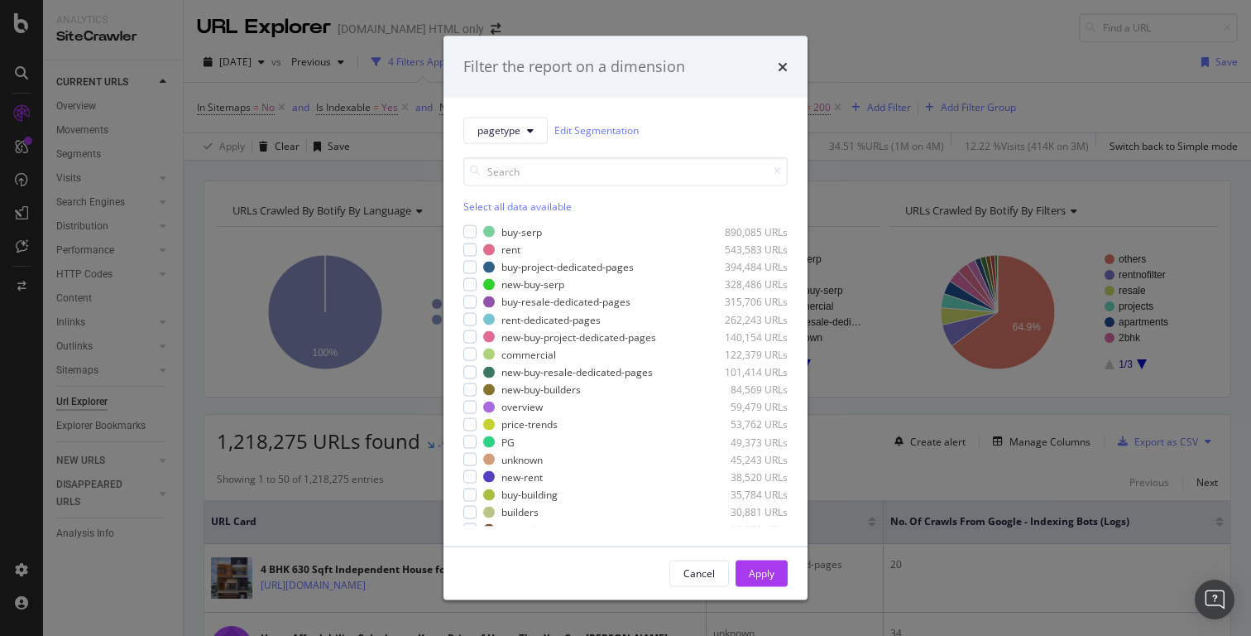
click at [542, 208] on div "Select all data available" at bounding box center [625, 206] width 324 height 14
click at [756, 576] on div "Apply" at bounding box center [762, 573] width 26 height 14
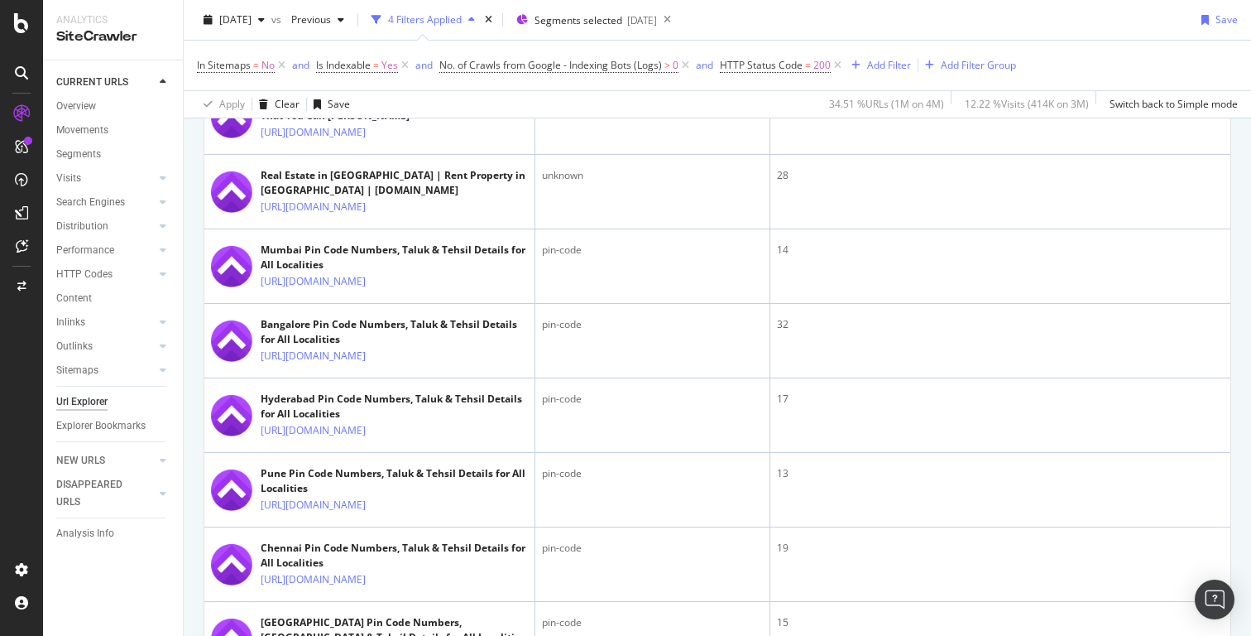
scroll to position [544, 0]
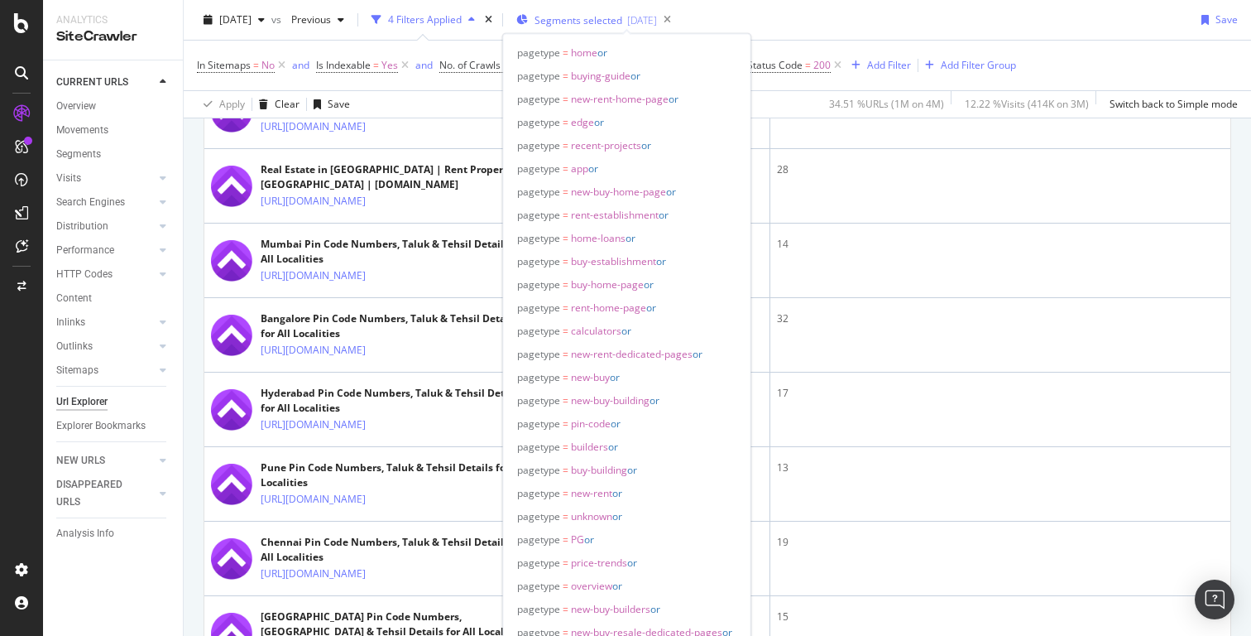
click at [598, 17] on span "Segments selected" at bounding box center [579, 20] width 88 height 14
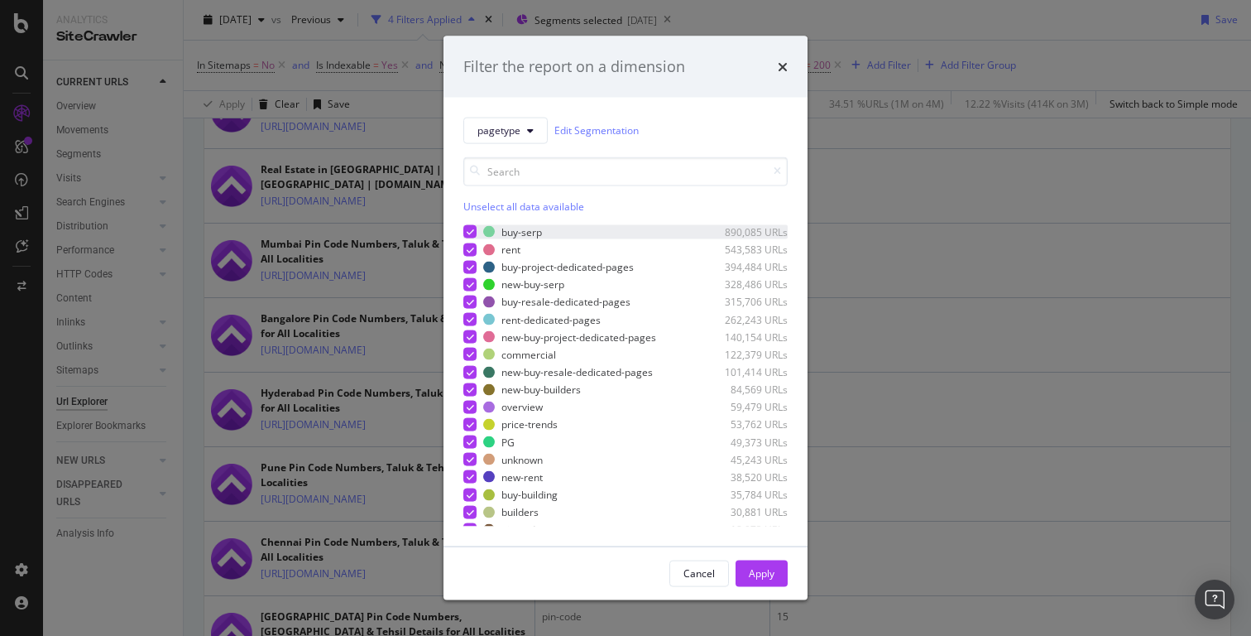
click at [471, 236] on div "modal" at bounding box center [469, 231] width 13 height 13
click at [471, 247] on icon "modal" at bounding box center [470, 249] width 7 height 8
click at [761, 573] on div "Apply" at bounding box center [762, 573] width 26 height 14
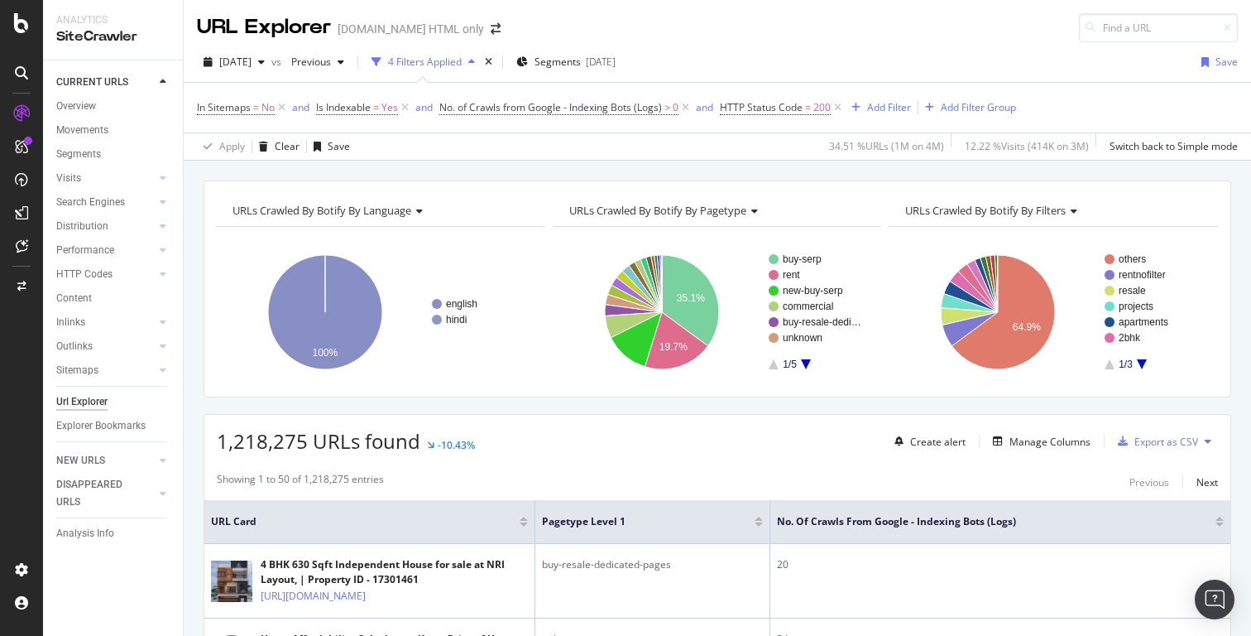
click at [462, 59] on div "4 Filters Applied" at bounding box center [425, 62] width 74 height 14
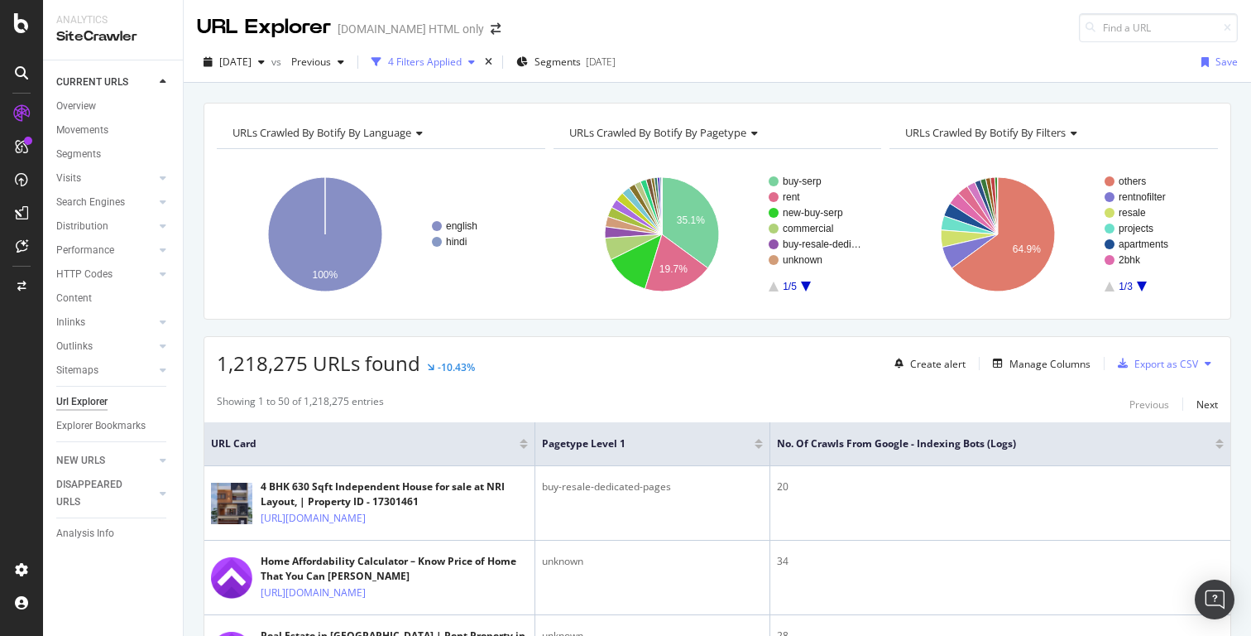
click at [462, 59] on div "4 Filters Applied" at bounding box center [425, 62] width 74 height 14
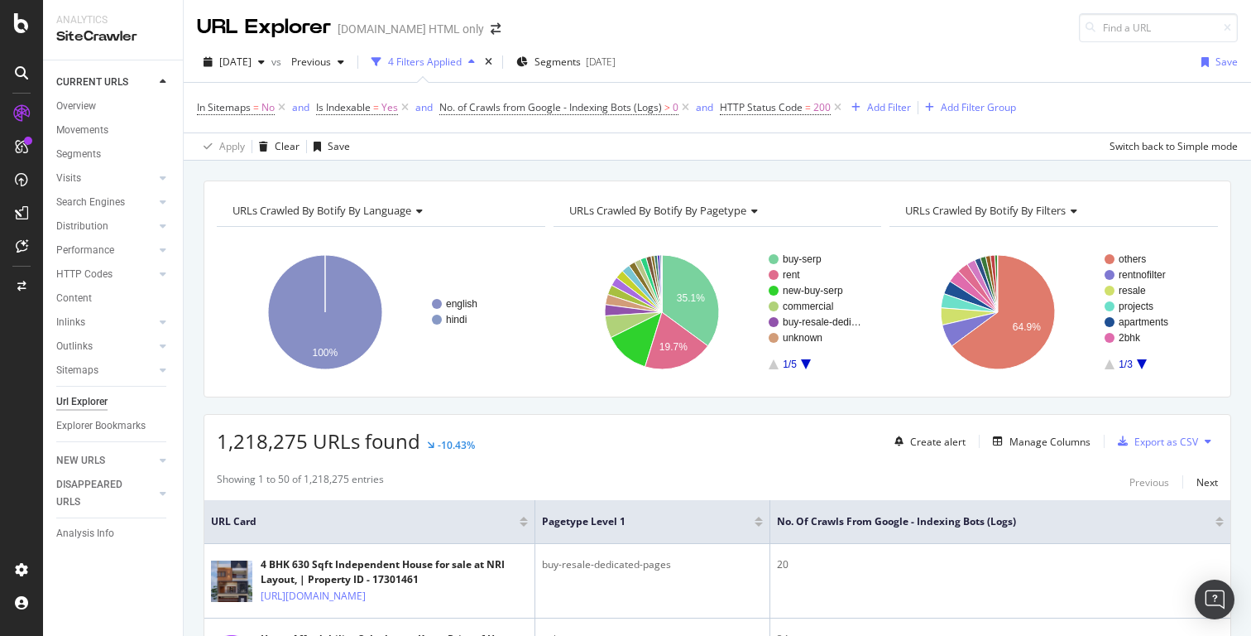
click at [462, 59] on div "4 Filters Applied" at bounding box center [425, 62] width 74 height 14
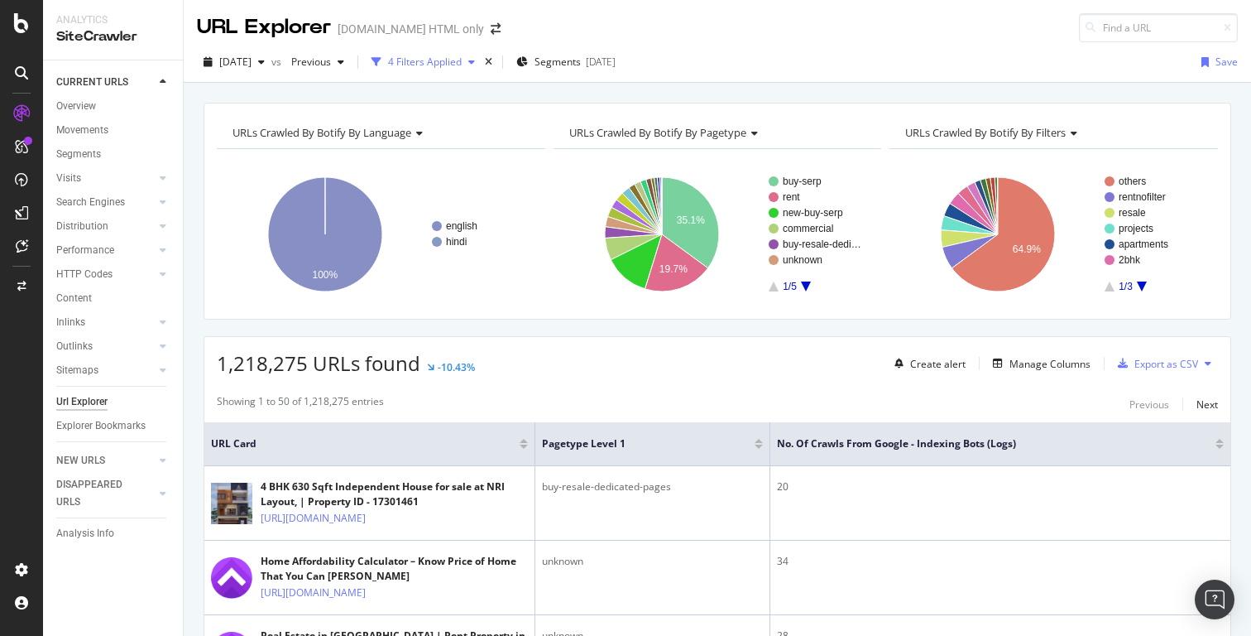
click at [475, 65] on icon "button" at bounding box center [471, 62] width 7 height 10
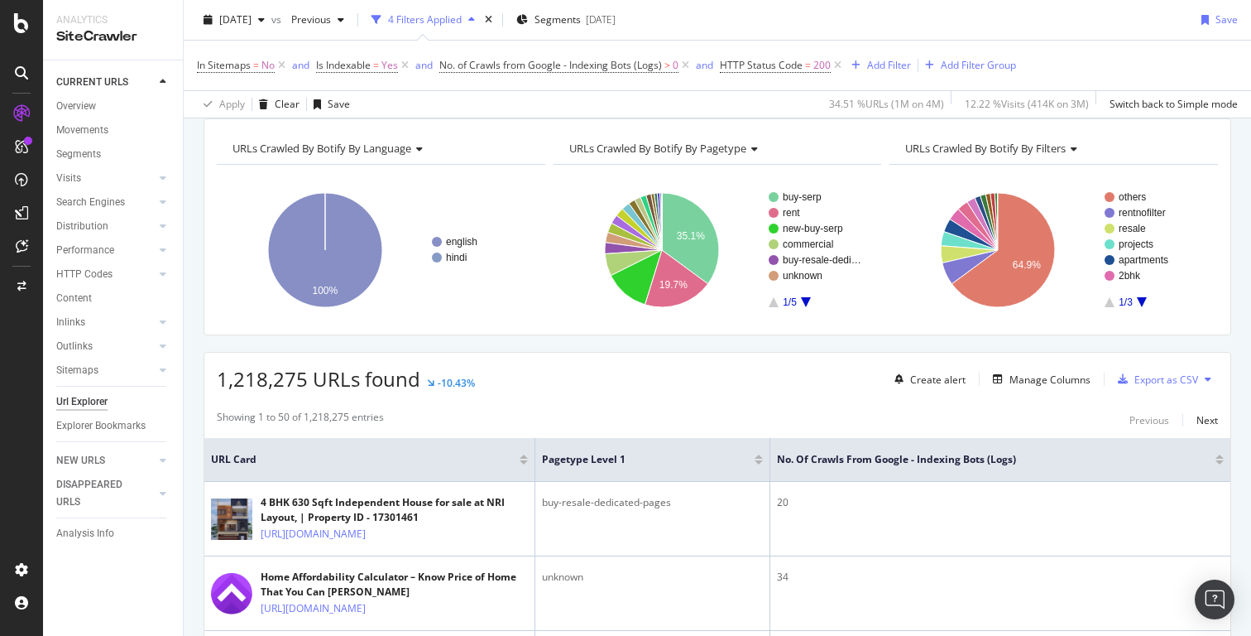
scroll to position [75, 0]
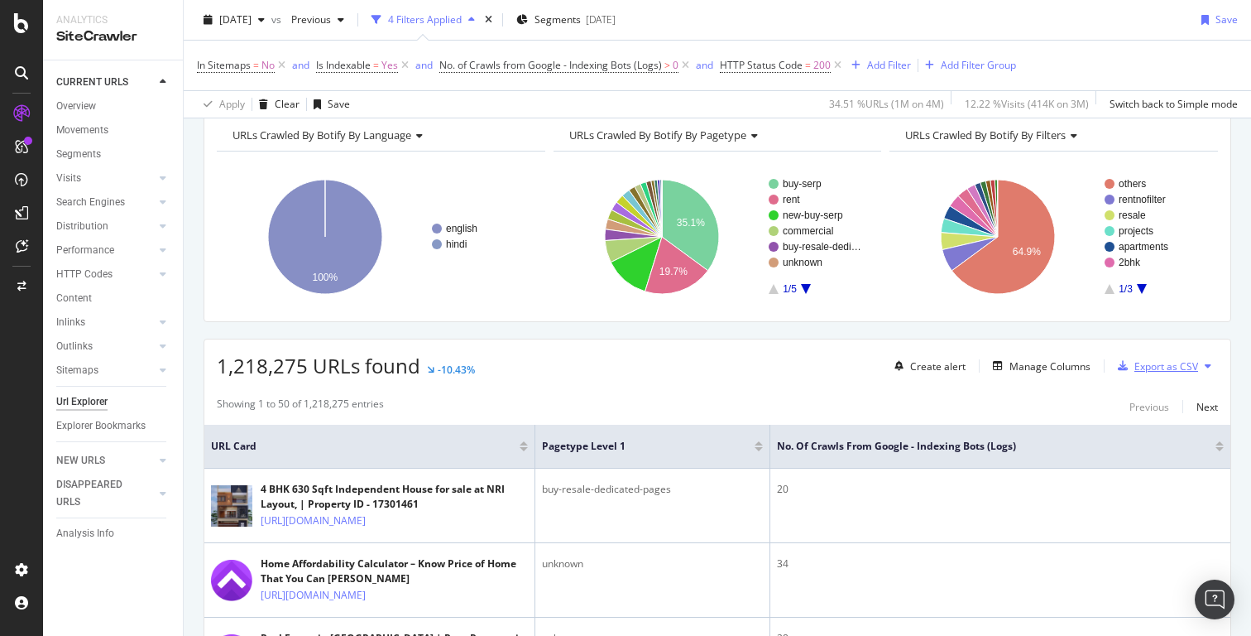
click at [1169, 368] on div "Export as CSV" at bounding box center [1167, 366] width 64 height 14
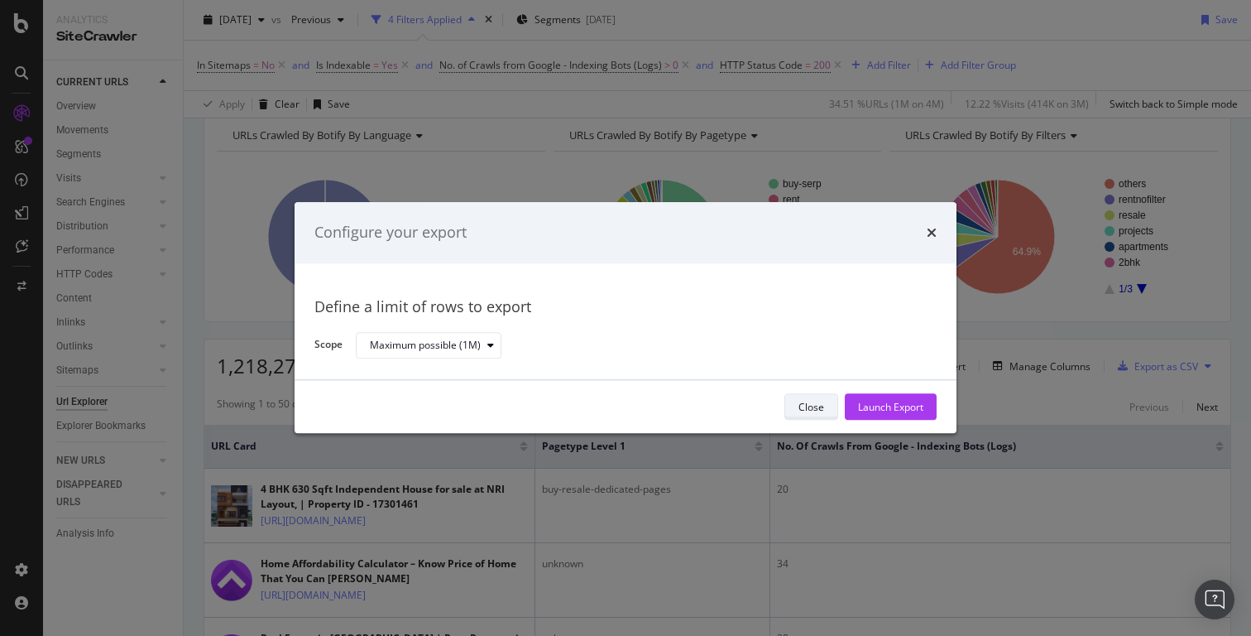
click at [808, 404] on div "Close" at bounding box center [812, 407] width 26 height 14
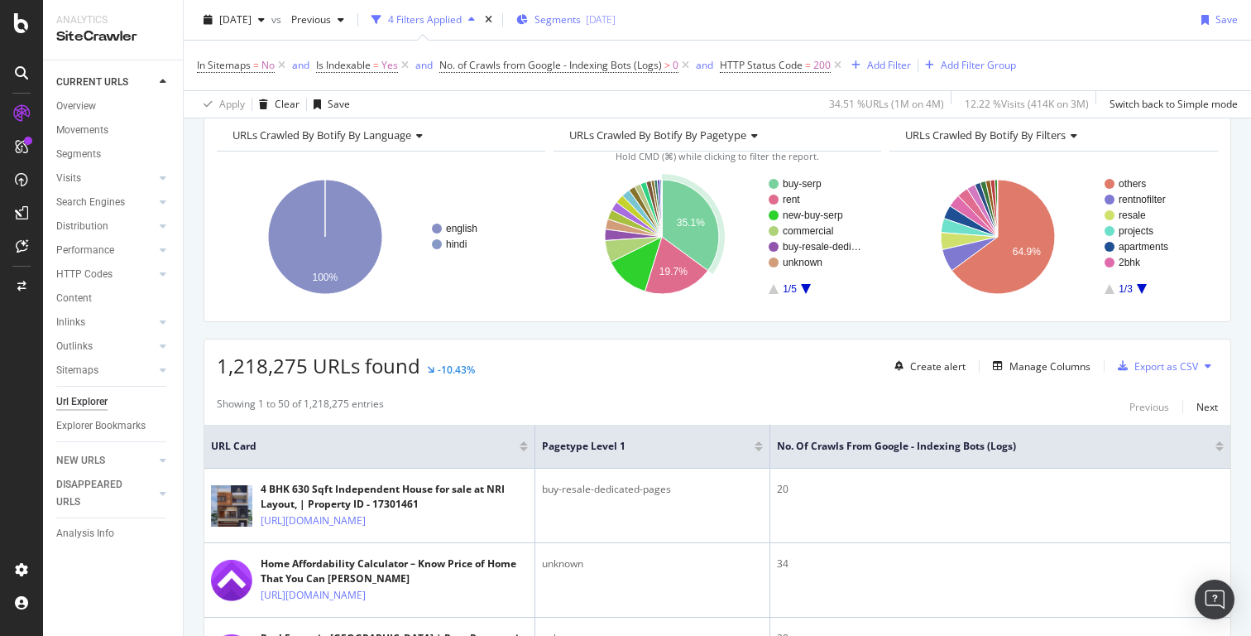
click at [579, 16] on span "Segments" at bounding box center [558, 19] width 46 height 14
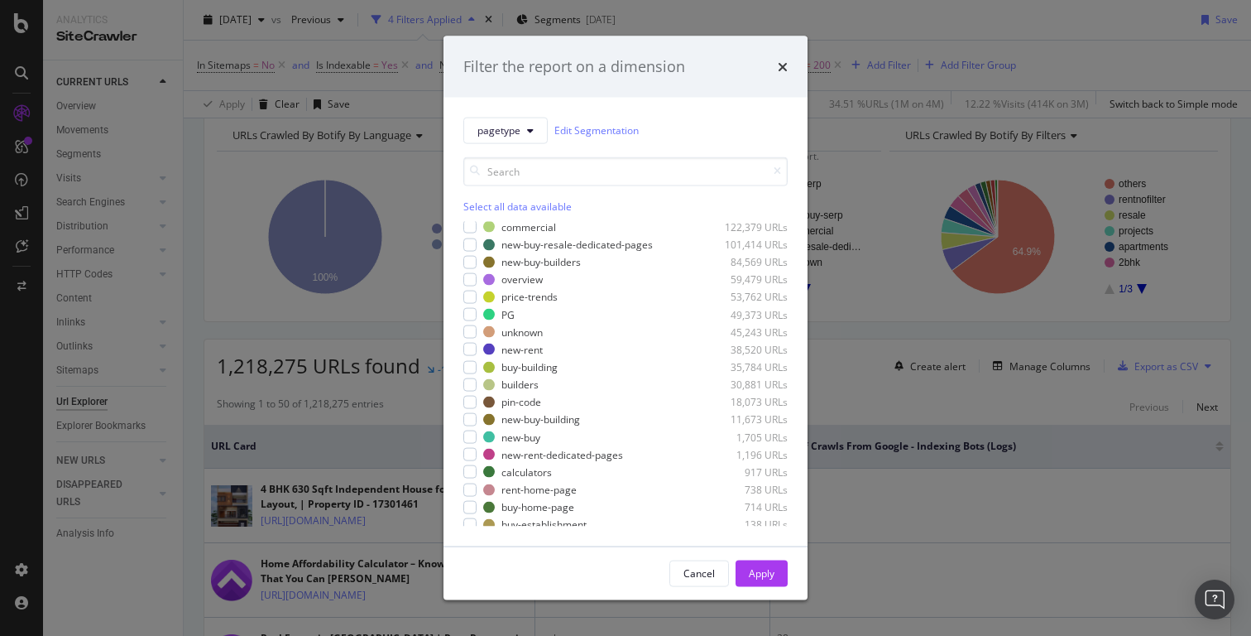
scroll to position [0, 0]
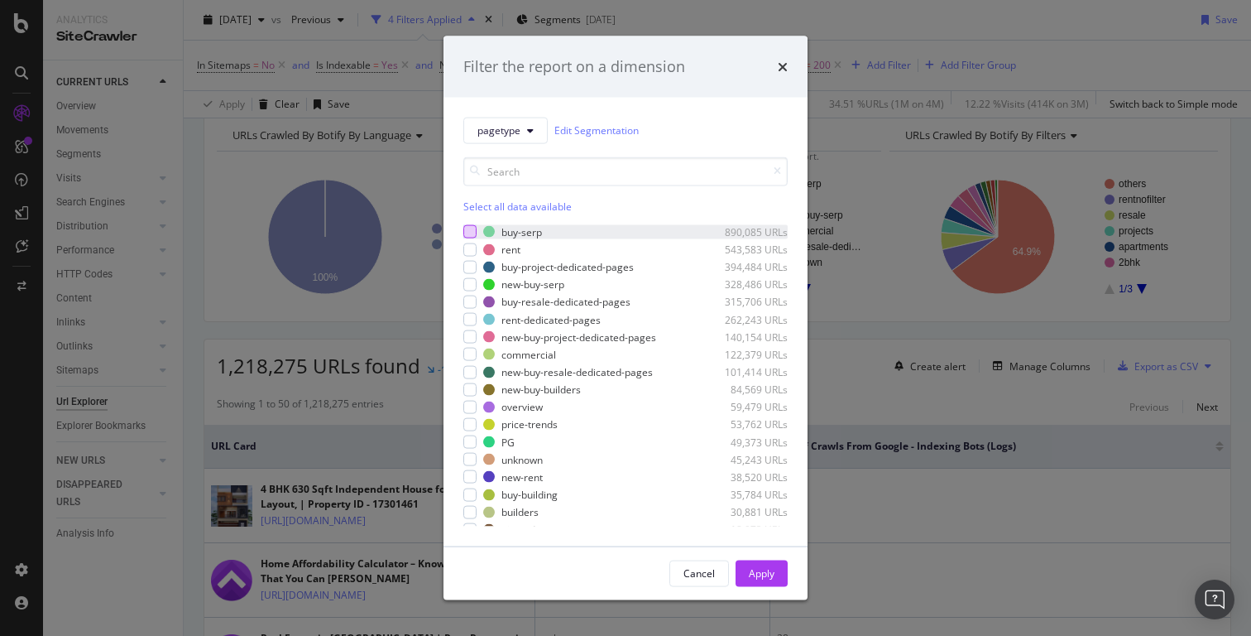
click at [468, 229] on div "modal" at bounding box center [469, 231] width 13 height 13
click at [473, 406] on div "modal" at bounding box center [469, 406] width 13 height 13
click at [473, 231] on div "modal" at bounding box center [469, 231] width 13 height 13
click at [761, 577] on div "Apply" at bounding box center [762, 573] width 26 height 14
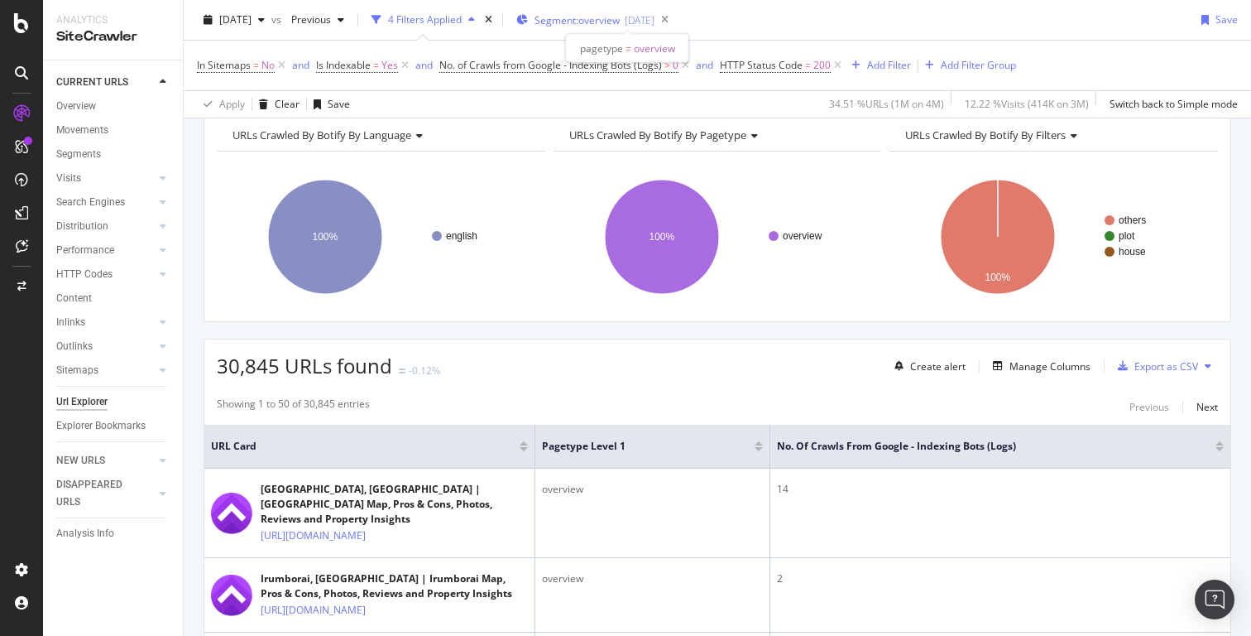
click at [593, 22] on span "Segment: overview" at bounding box center [577, 20] width 85 height 14
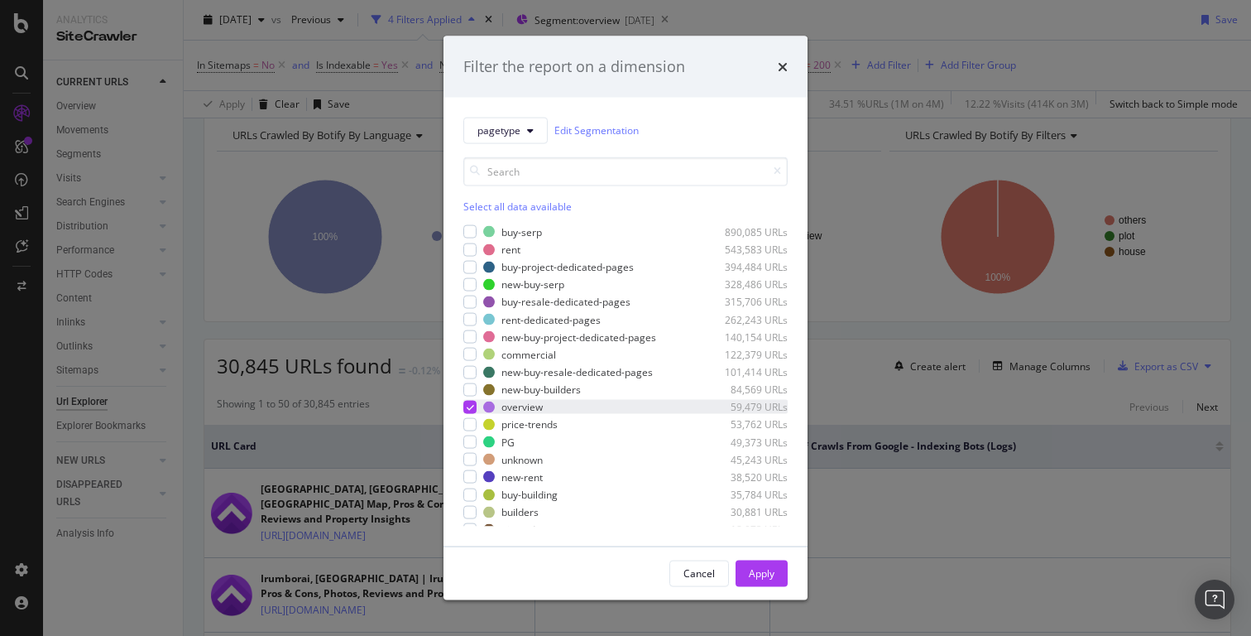
click at [472, 406] on icon "modal" at bounding box center [470, 406] width 7 height 8
click at [763, 571] on div "Apply" at bounding box center [762, 573] width 26 height 14
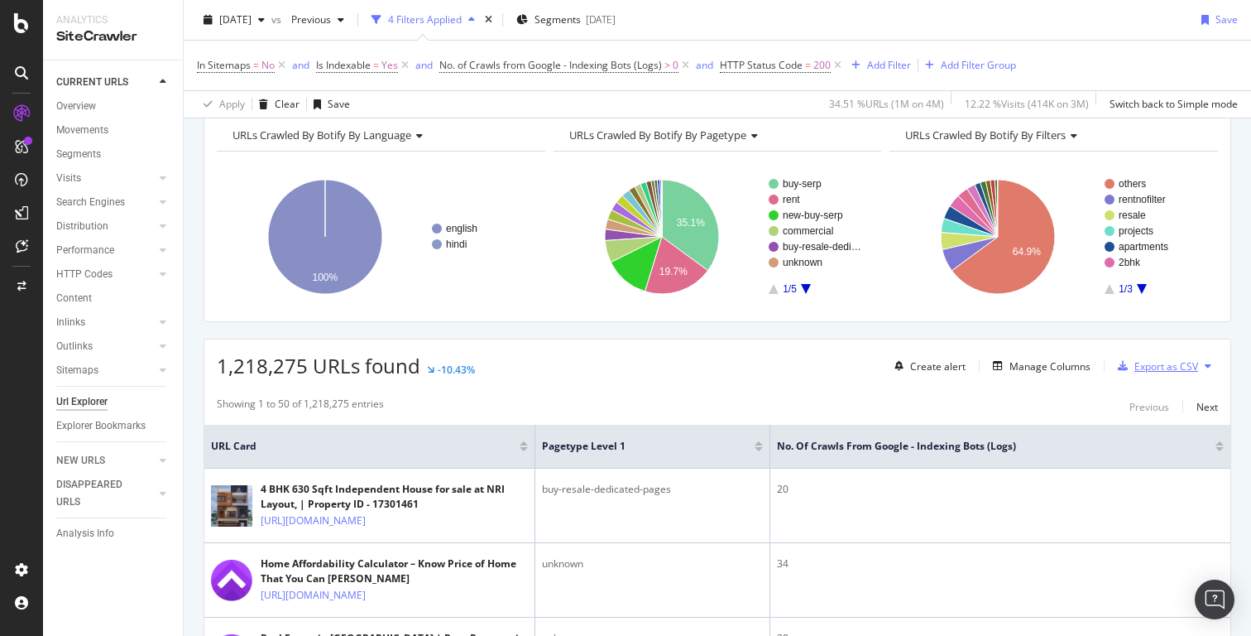
click at [1165, 371] on div "Export as CSV" at bounding box center [1167, 366] width 64 height 14
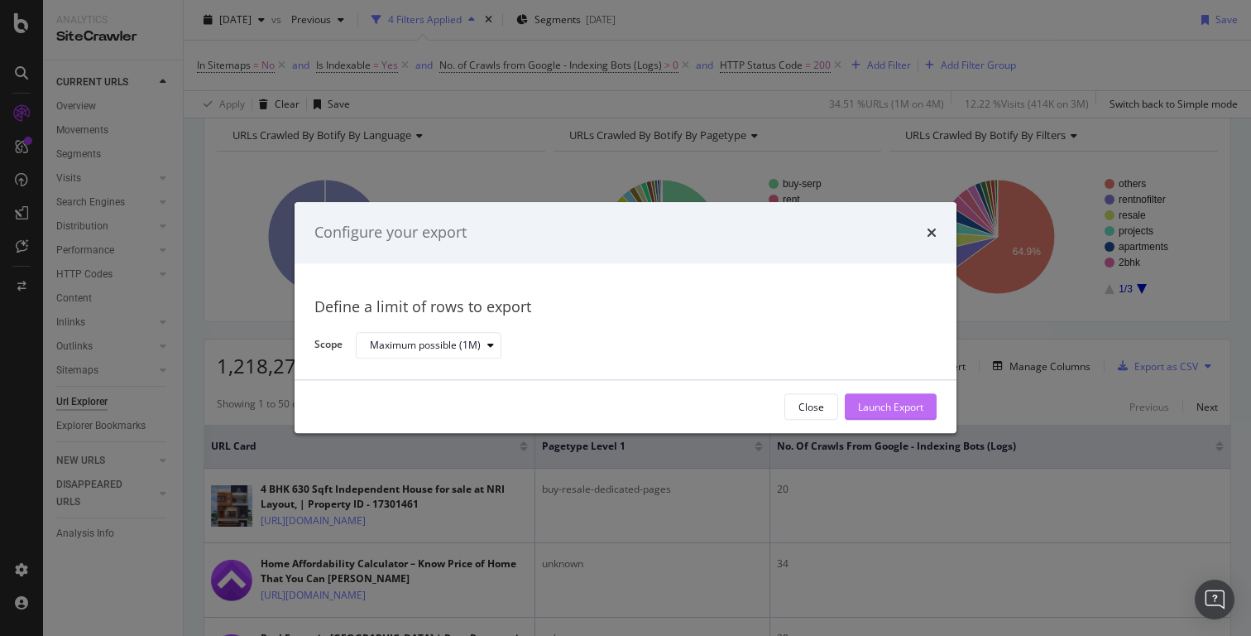
click at [906, 409] on div "Launch Export" at bounding box center [890, 407] width 65 height 14
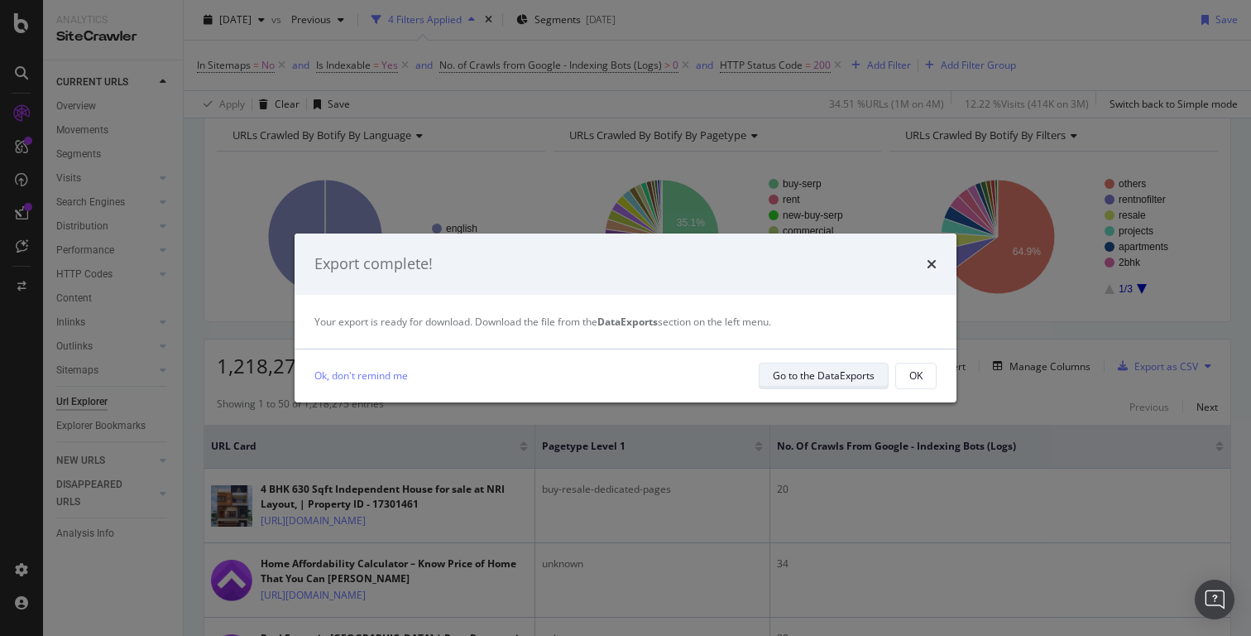
click at [823, 372] on div "Go to the DataExports" at bounding box center [824, 375] width 102 height 14
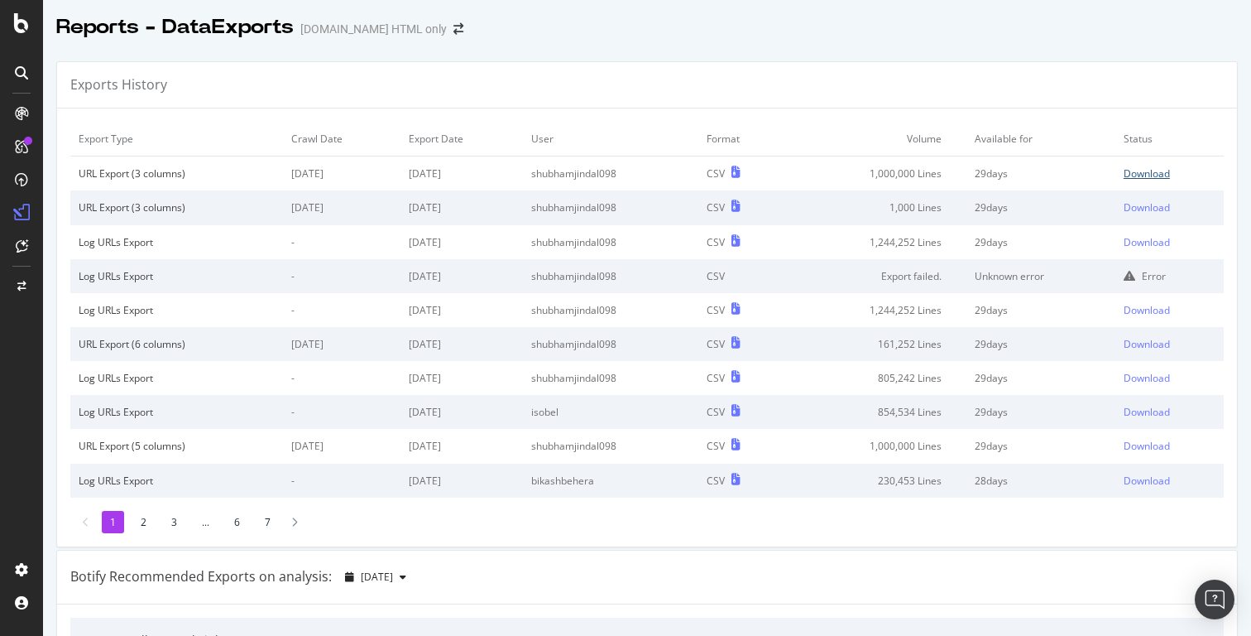
click at [1161, 168] on div "Download" at bounding box center [1147, 173] width 46 height 14
